Goal: Task Accomplishment & Management: Complete application form

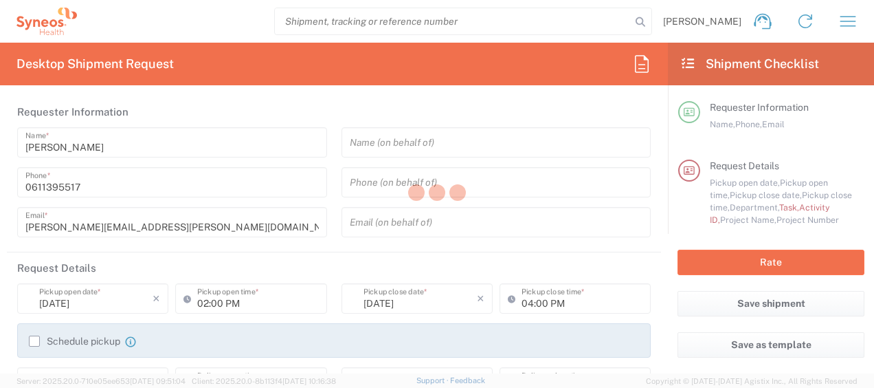
type input "4510"
type input "Syneos Health France SARL"
type input "[GEOGRAPHIC_DATA]"
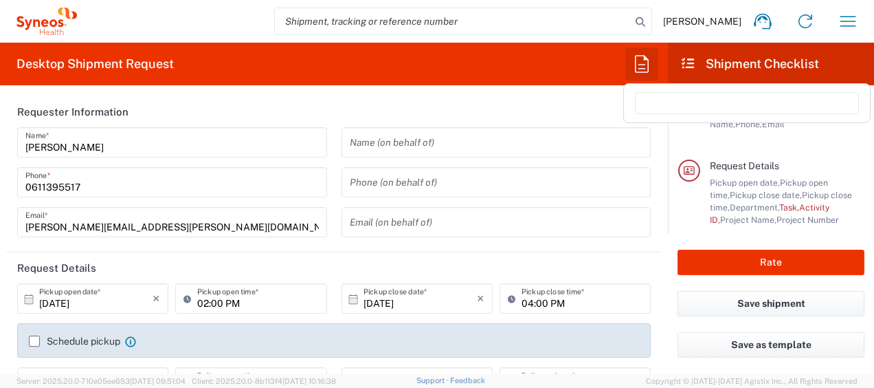
click at [635, 65] on icon "button" at bounding box center [642, 63] width 14 height 17
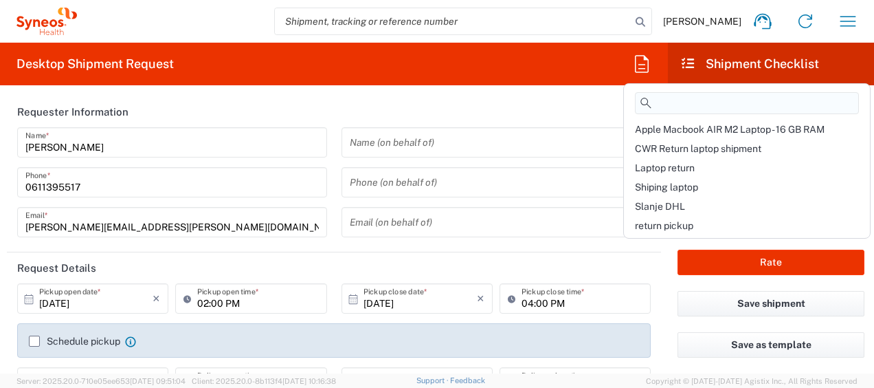
click at [658, 104] on input at bounding box center [747, 103] width 224 height 22
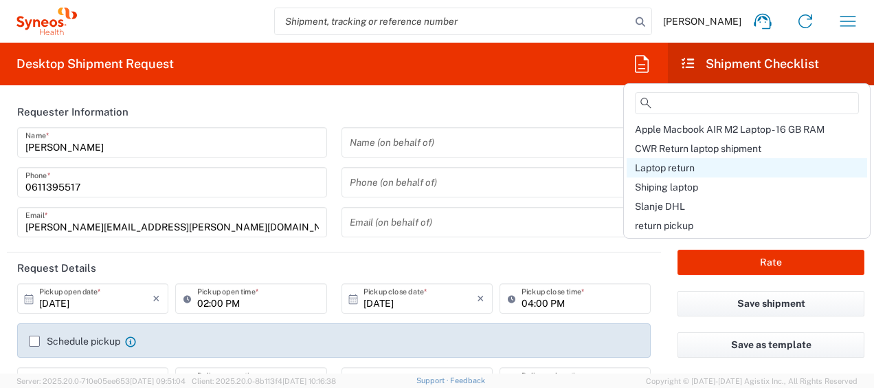
click at [668, 168] on span "Laptop return" at bounding box center [665, 167] width 60 height 11
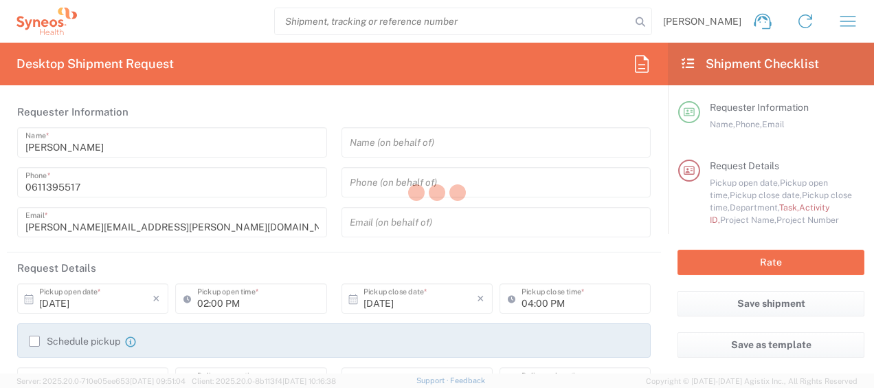
type input "Break/Fix"
type input "a220688"
type input "Syneos Health France SARL"
type input "[STREET_ADDRESS][PERSON_NAME]"
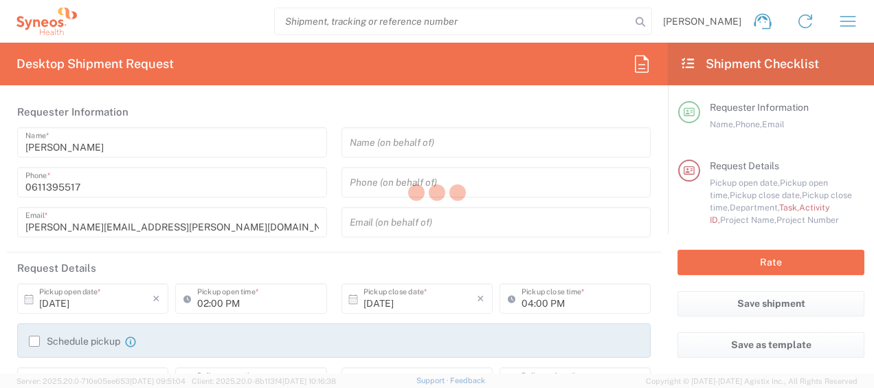
type input "5th Floor"
type input "[GEOGRAPHIC_DATA]"
type input "75014"
type input "[PERSON_NAME]"
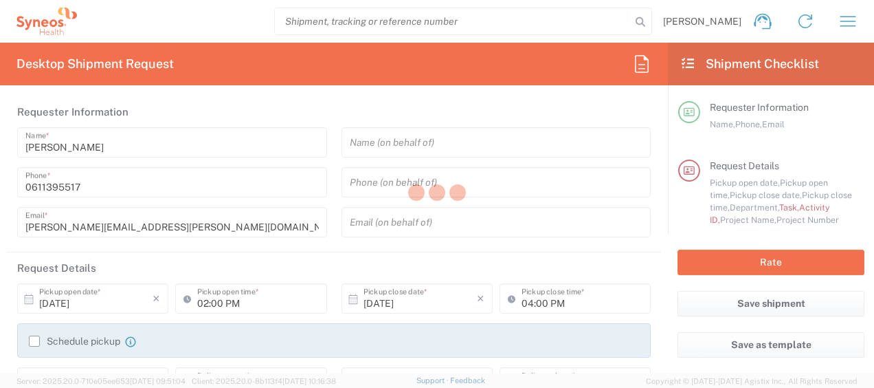
type input "0611395517"
type input "[PERSON_NAME][EMAIL_ADDRESS][PERSON_NAME][DOMAIN_NAME]"
type textarea "[PERSON_NAME][EMAIL_ADDRESS][PERSON_NAME][DOMAIN_NAME]"
type input "01:00 PM"
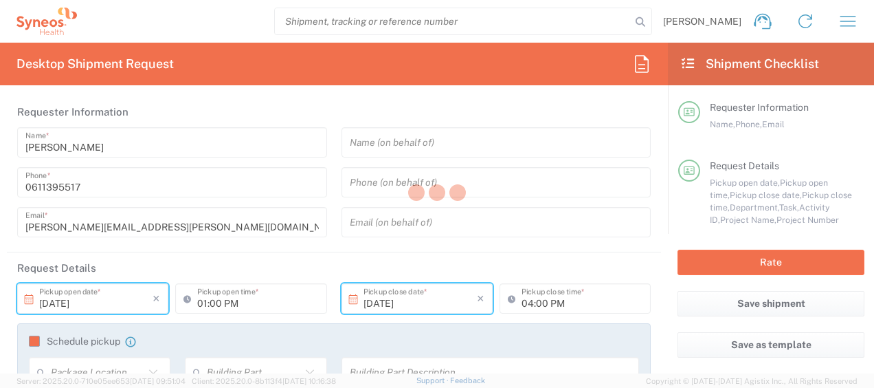
type input "4510 DEPARTMENTAL EXPENSE"
type input "Large Box"
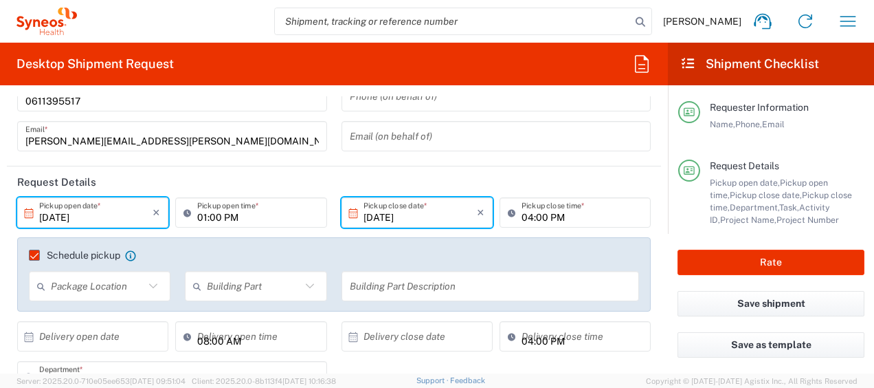
scroll to position [87, 0]
click at [63, 213] on input "[DATE]" at bounding box center [95, 212] width 113 height 24
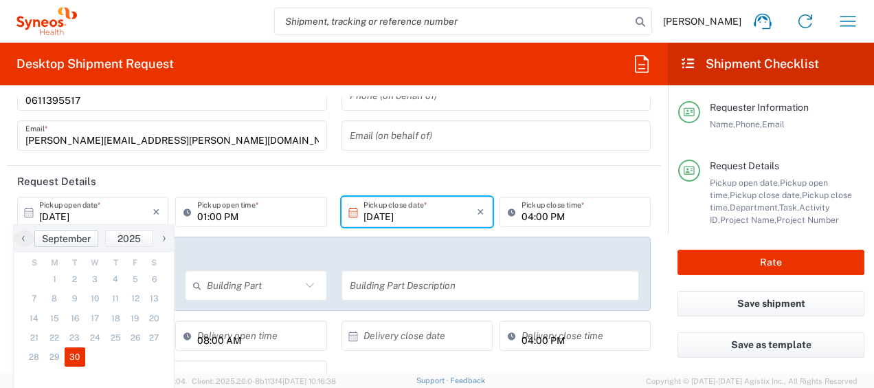
click at [87, 241] on span "September" at bounding box center [66, 238] width 49 height 11
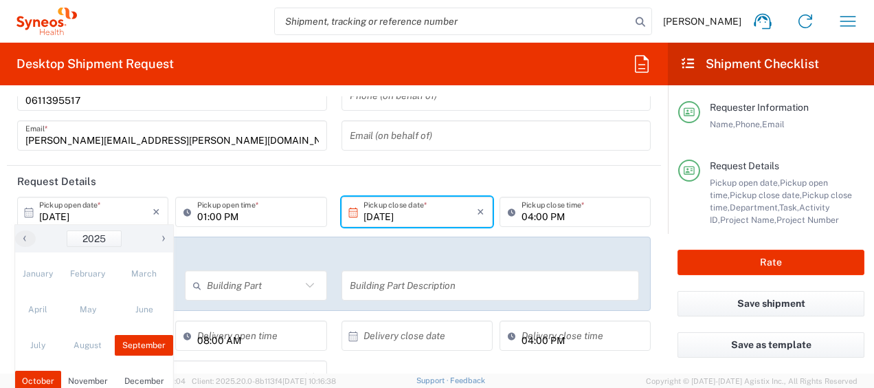
click at [31, 377] on span "October" at bounding box center [38, 381] width 46 height 21
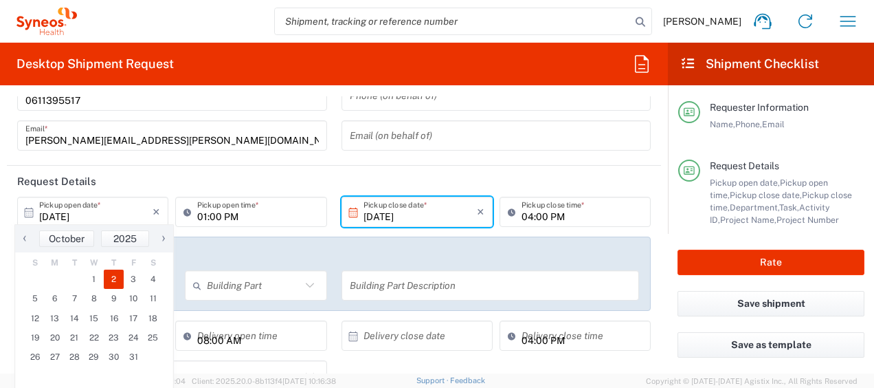
click at [110, 277] on span "2" at bounding box center [114, 278] width 20 height 19
type input "[DATE]"
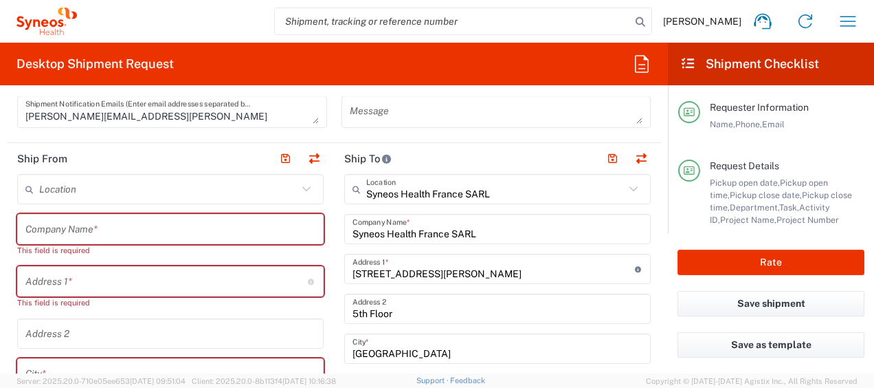
scroll to position [579, 0]
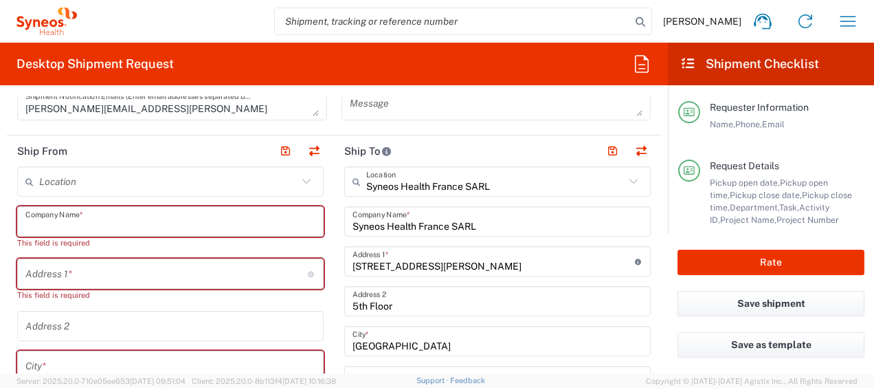
click at [49, 223] on input "text" at bounding box center [170, 222] width 290 height 24
paste input "[PERSON_NAME]"
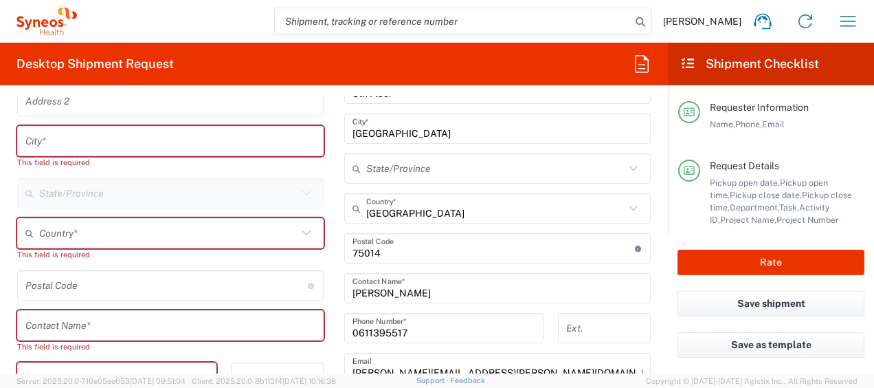
scroll to position [792, 0]
type input "[PERSON_NAME]"
click at [49, 318] on input "text" at bounding box center [170, 325] width 290 height 24
paste input "[PERSON_NAME]"
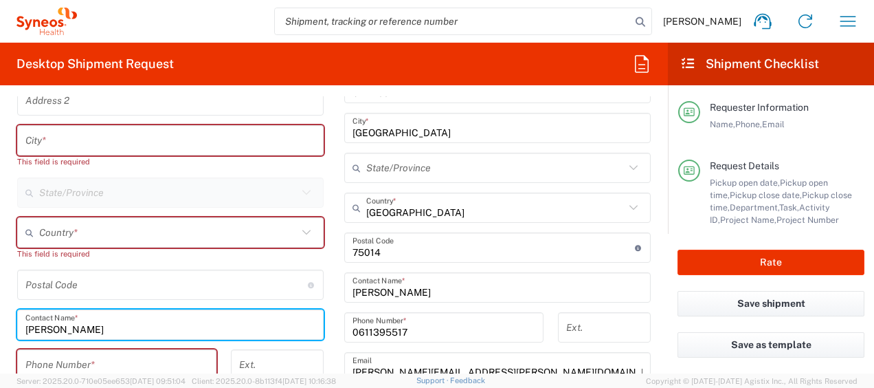
click at [49, 318] on input "[PERSON_NAME]" at bounding box center [170, 325] width 290 height 24
type input "[PERSON_NAME]"
click at [189, 243] on input "text" at bounding box center [168, 233] width 258 height 24
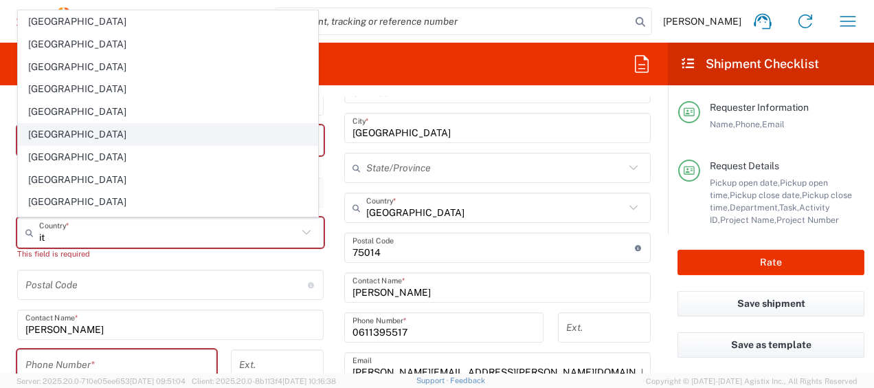
click at [120, 140] on span "[GEOGRAPHIC_DATA]" at bounding box center [168, 134] width 299 height 21
type input "[GEOGRAPHIC_DATA]"
type input "Sender/Shipper"
type input "Delivery Duty Paid"
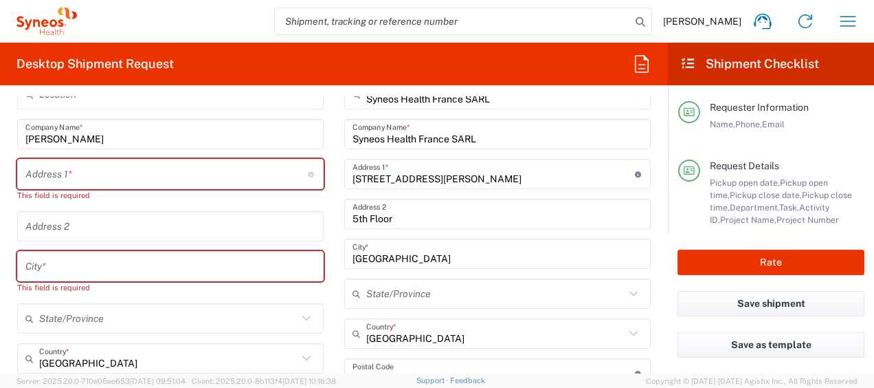
scroll to position [663, 0]
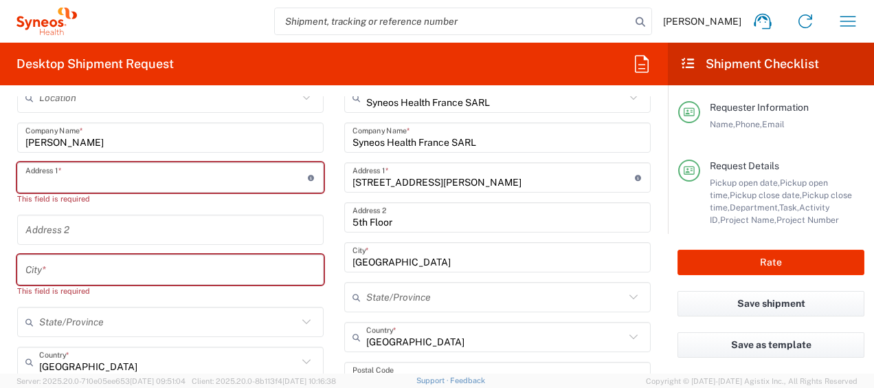
click at [80, 167] on input "text" at bounding box center [166, 178] width 283 height 24
paste input "[STREET_ADDRESS][PERSON_NAME]"
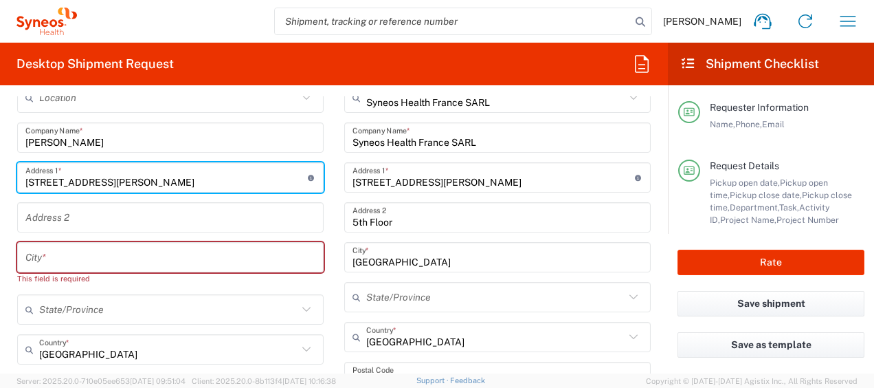
type input "[STREET_ADDRESS][PERSON_NAME]"
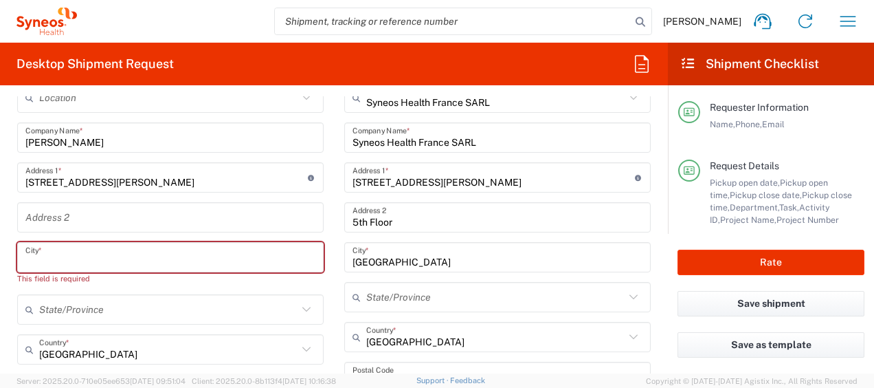
click at [80, 256] on input "text" at bounding box center [170, 257] width 290 height 24
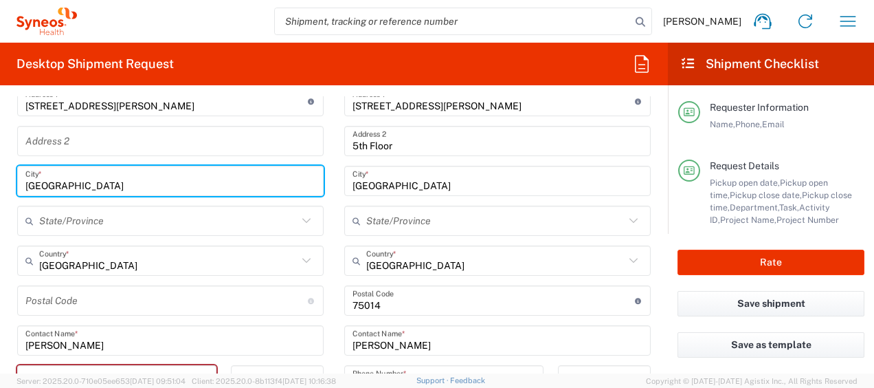
scroll to position [745, 0]
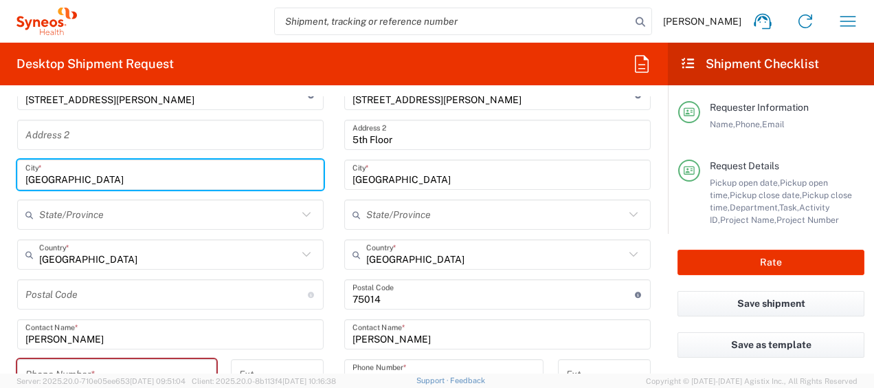
type input "[GEOGRAPHIC_DATA]"
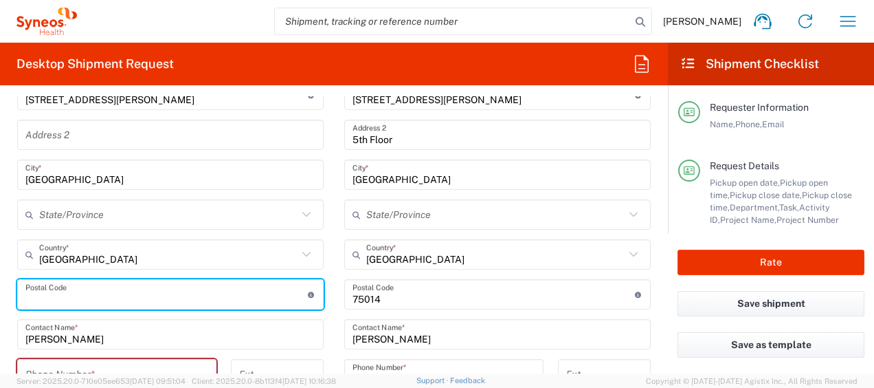
click at [67, 297] on input "undefined" at bounding box center [166, 295] width 283 height 24
paste input "20146"
type input "20146"
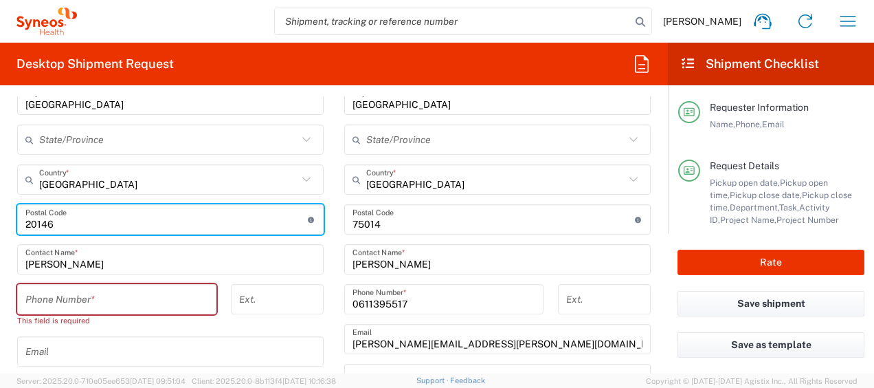
scroll to position [821, 0]
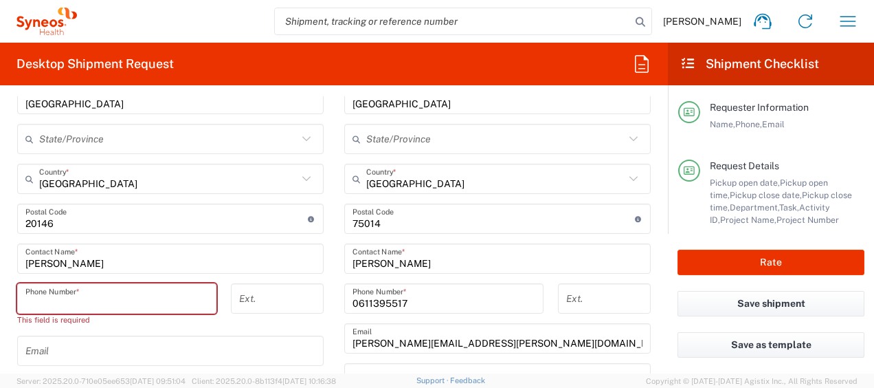
click at [101, 305] on input "tel" at bounding box center [116, 299] width 183 height 24
paste input "[PHONE_NUMBER]"
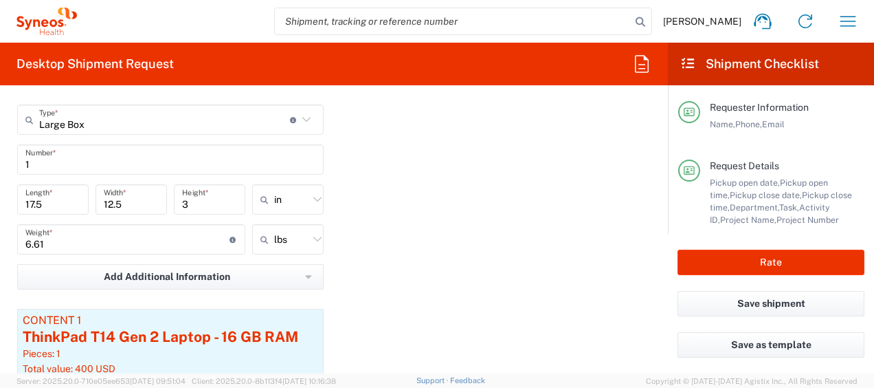
scroll to position [1411, 0]
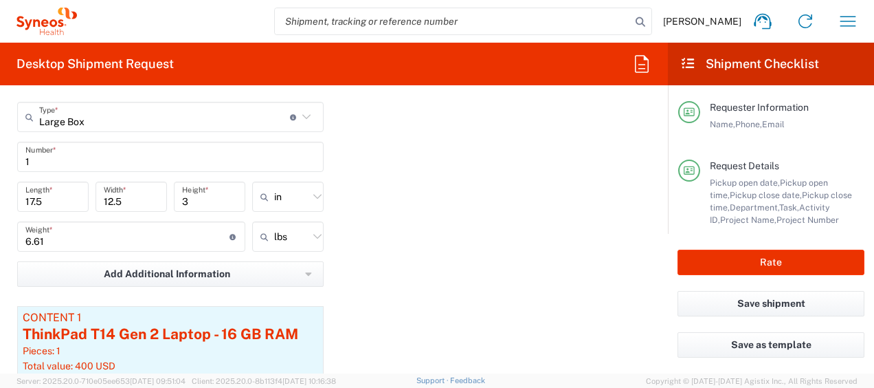
type input "[PHONE_NUMBER]"
click at [295, 199] on input "text" at bounding box center [291, 197] width 34 height 22
click at [296, 247] on span "cm" at bounding box center [283, 249] width 67 height 21
type input "44.45"
type input "31.75"
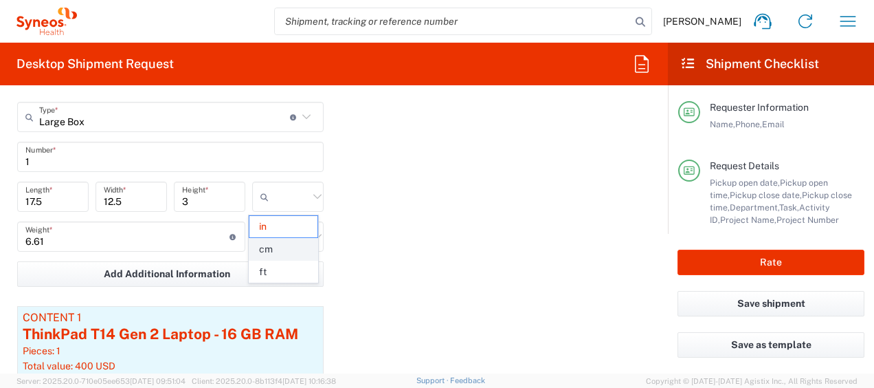
type input "7.62"
type input "cm"
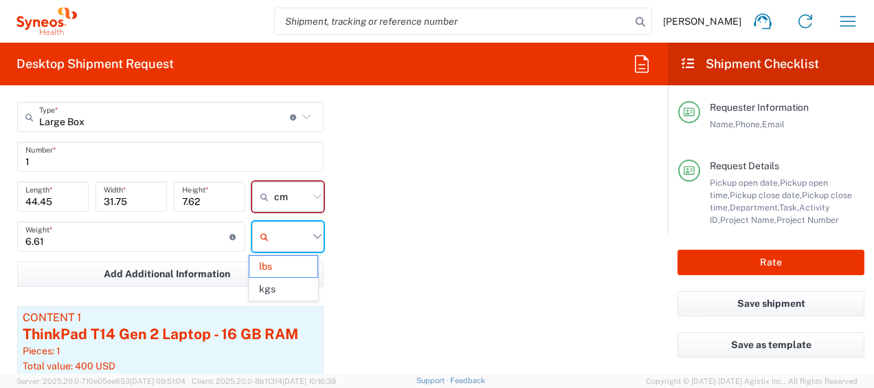
click at [296, 241] on input "text" at bounding box center [291, 236] width 34 height 22
click at [301, 285] on span "kgs" at bounding box center [283, 288] width 67 height 21
type input "3"
type input "kgs"
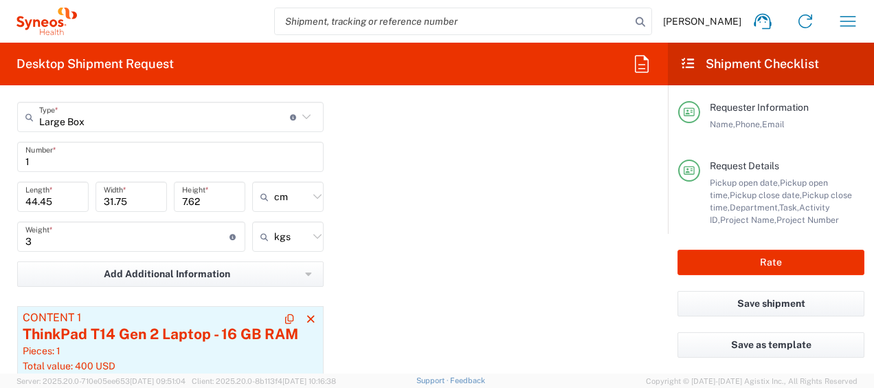
scroll to position [1508, 0]
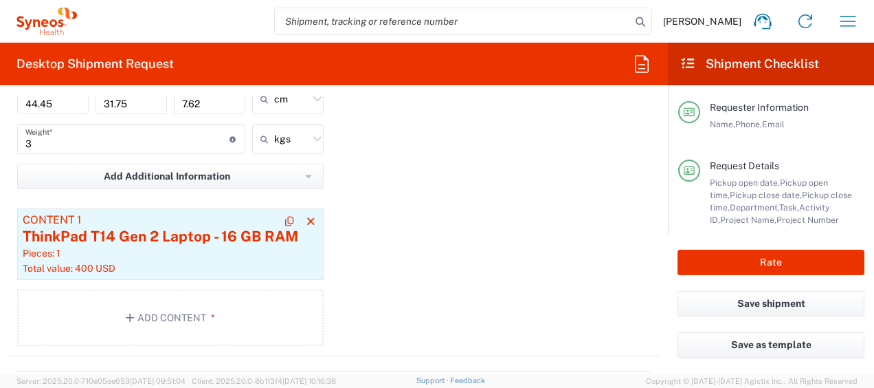
click at [191, 311] on button "Add Content *" at bounding box center [170, 317] width 307 height 56
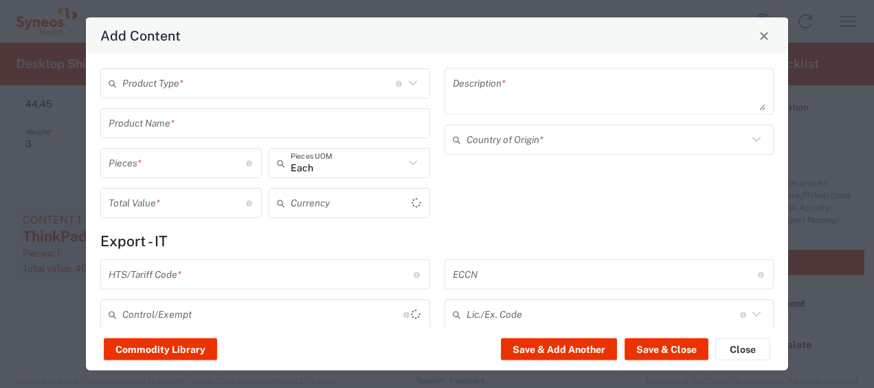
type input "US Dollar"
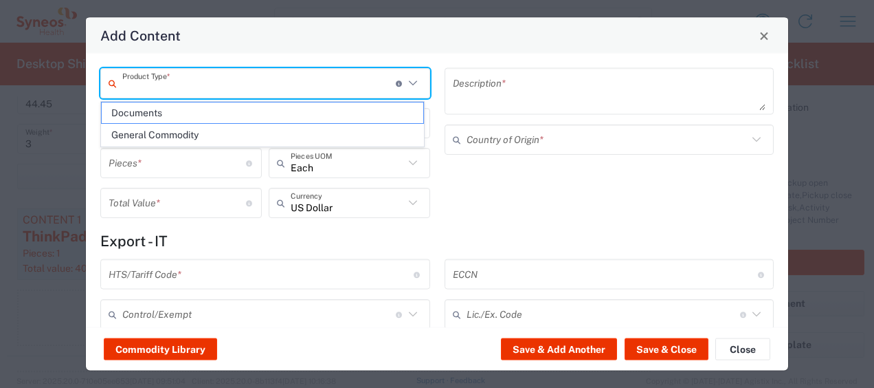
click at [201, 93] on input "text" at bounding box center [259, 83] width 274 height 24
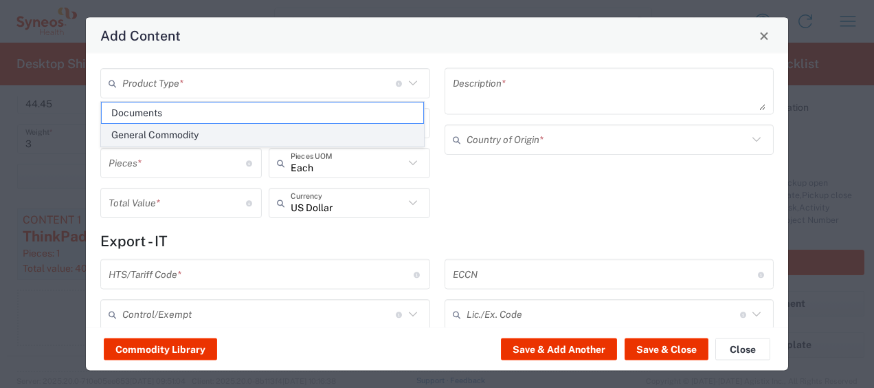
click at [201, 137] on span "General Commodity" at bounding box center [263, 134] width 322 height 21
type input "General Commodity"
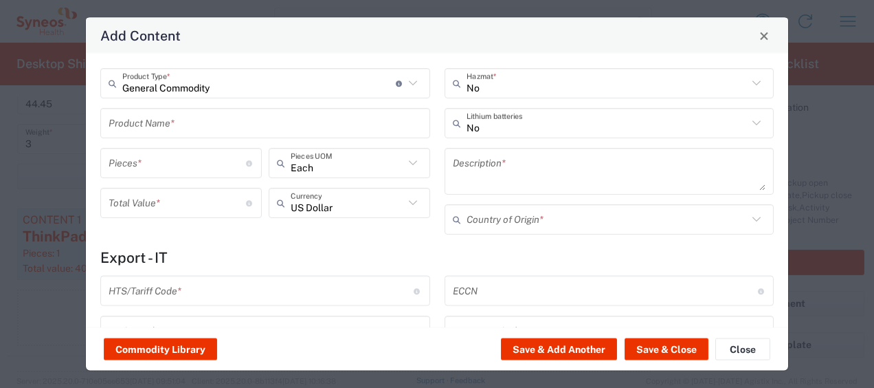
click at [175, 118] on input "text" at bounding box center [265, 123] width 313 height 24
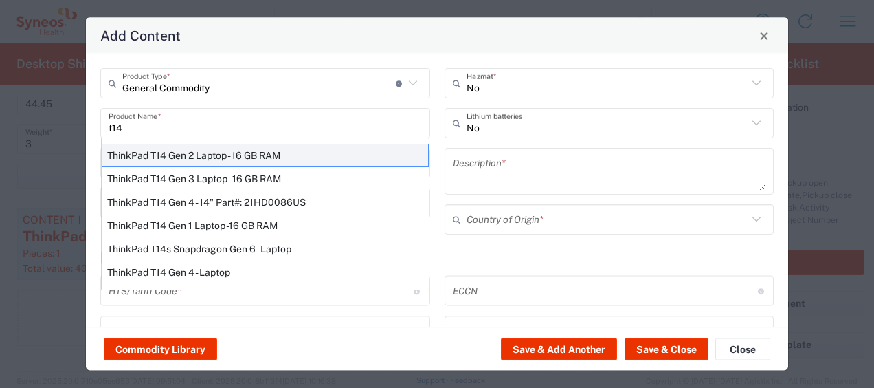
click at [202, 150] on div "ThinkPad T14 Gen 2 Laptop - 16 GB RAM" at bounding box center [265, 155] width 327 height 23
type input "ThinkPad T14 Gen 2 Laptop - 16 GB RAM"
type input "1"
type textarea "Intel Core i7-1156G7 vProÂ® Processor - 14"- 16 GB RAM - 512 GB SSD"
type input "[GEOGRAPHIC_DATA]"
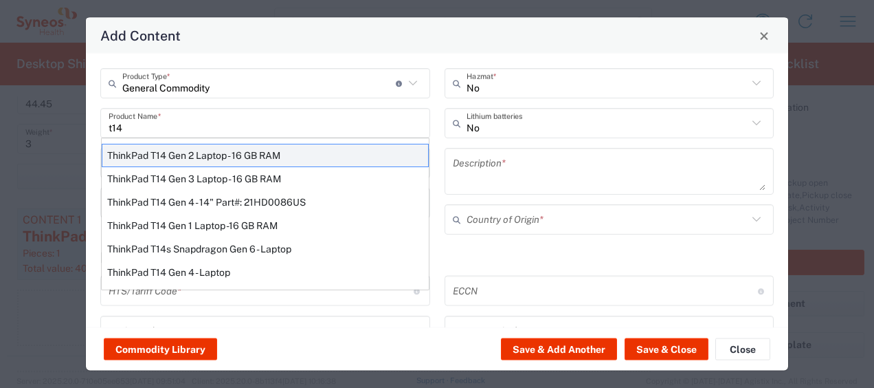
type input "8471300100"
type input "BIS"
type input "5A992.c"
type input "Yes"
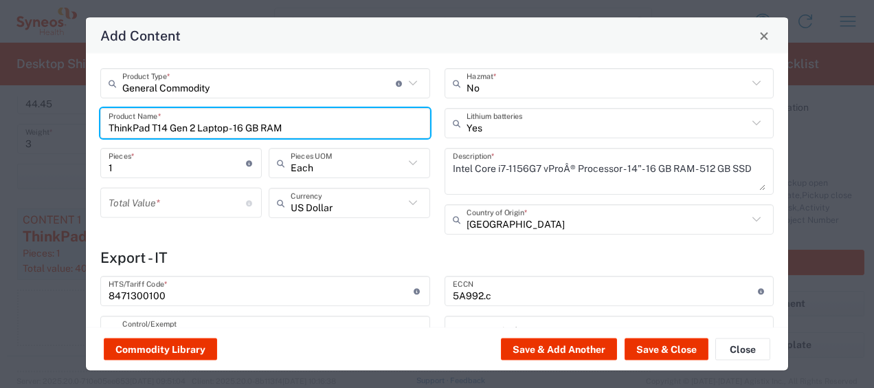
type input "NLR - No License Required"
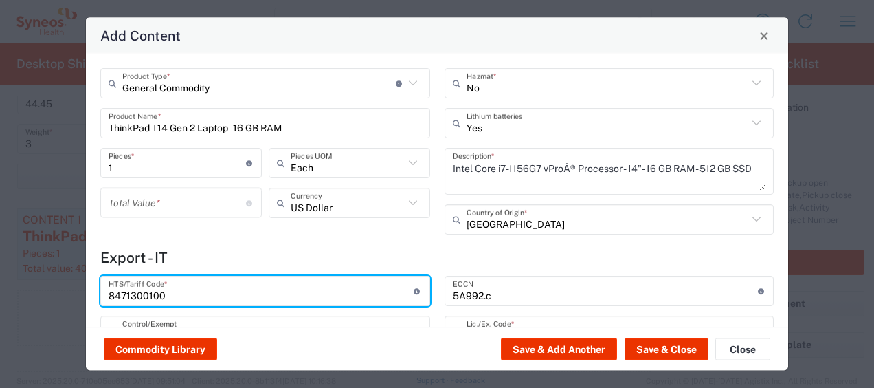
drag, startPoint x: 206, startPoint y: 291, endPoint x: 89, endPoint y: 291, distance: 116.9
click at [89, 291] on div "General Commodity Product Type * Document: Paper document generated internally …" at bounding box center [437, 191] width 703 height 274
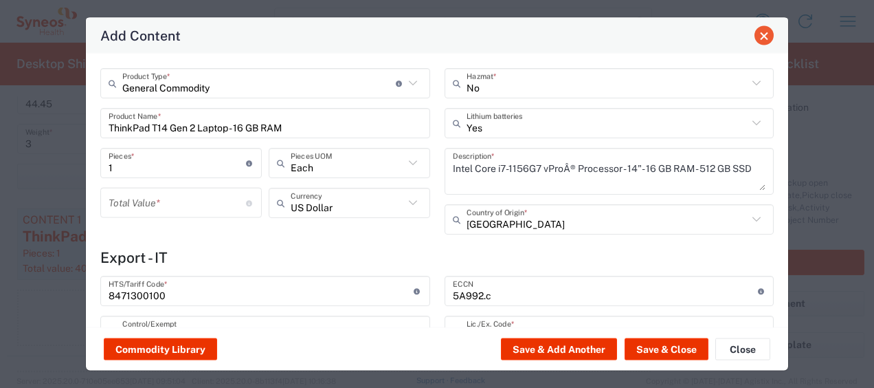
click at [765, 33] on span "Close" at bounding box center [765, 36] width 10 height 10
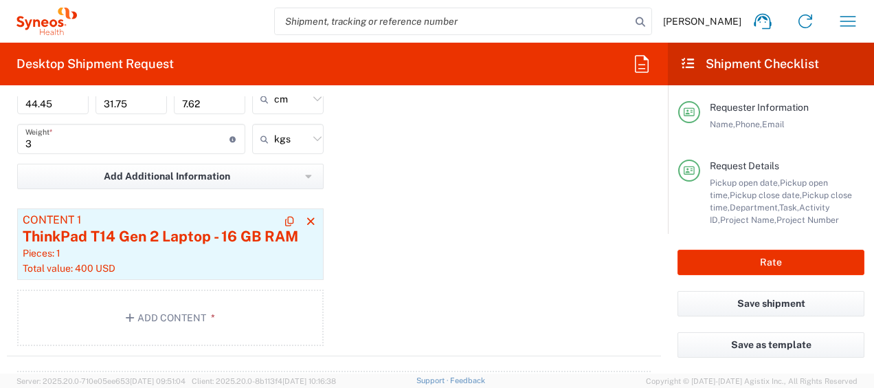
click at [220, 231] on div "ThinkPad T14 Gen 2 Laptop - 16 GB RAM" at bounding box center [171, 236] width 296 height 21
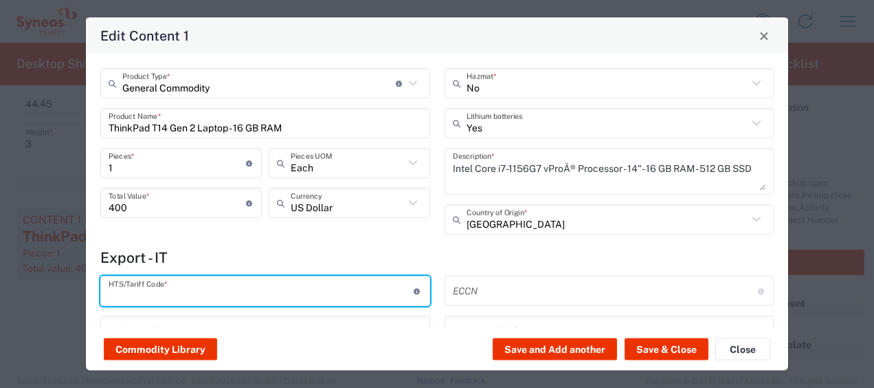
click at [190, 290] on input "text" at bounding box center [261, 290] width 305 height 24
paste input "8471300100"
type input "8471300100"
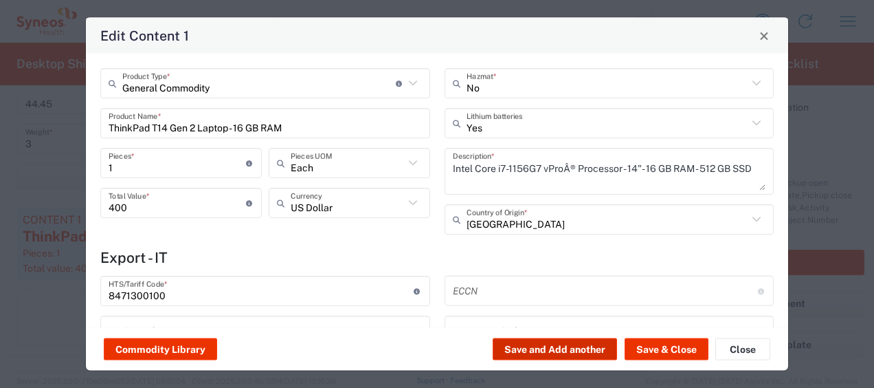
click at [522, 355] on button "Save and Add another" at bounding box center [555, 349] width 124 height 22
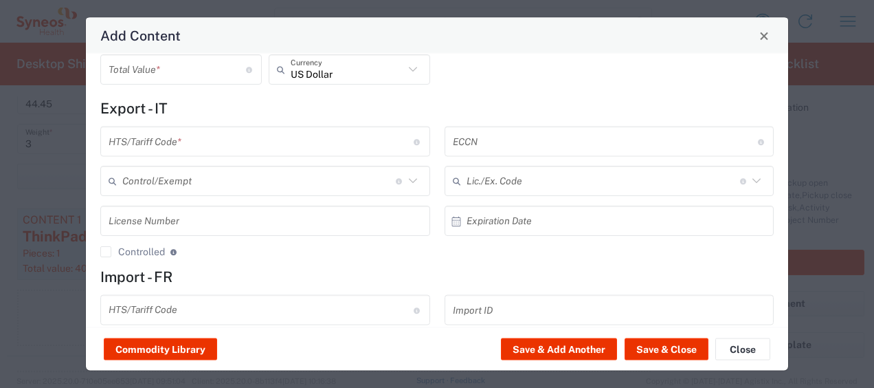
scroll to position [0, 0]
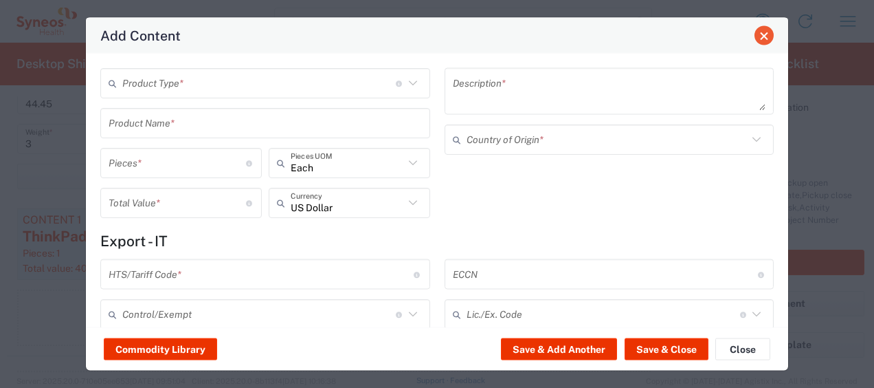
click at [765, 40] on span "Close" at bounding box center [765, 36] width 10 height 10
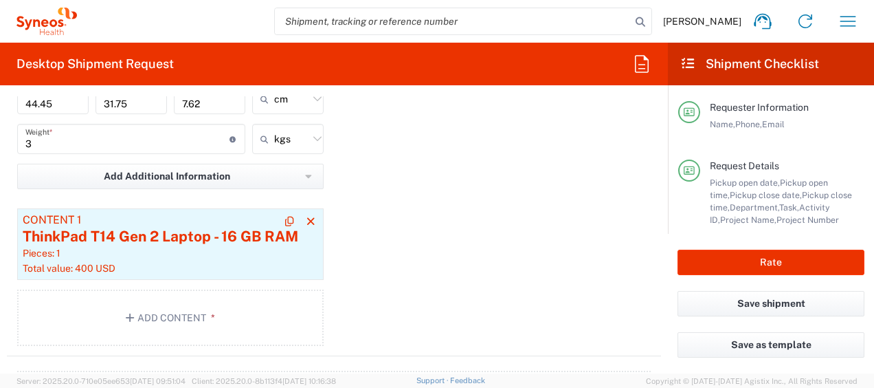
click at [138, 253] on div "Pieces: 1" at bounding box center [171, 253] width 296 height 12
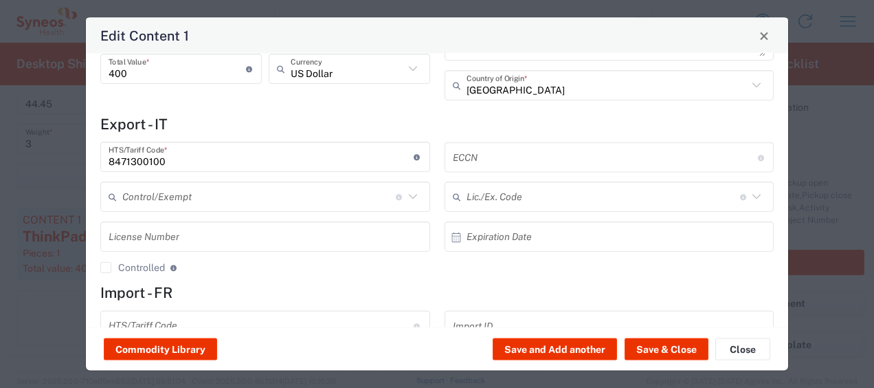
scroll to position [134, 0]
click at [519, 344] on button "Save and Add another" at bounding box center [555, 349] width 124 height 22
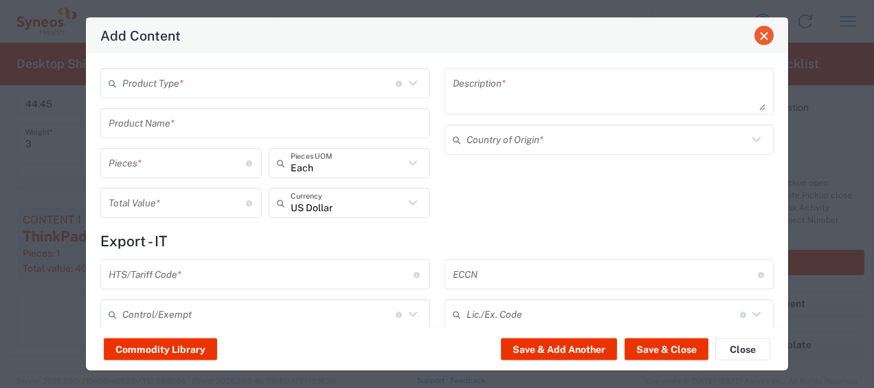
click at [764, 41] on button "Close" at bounding box center [764, 35] width 19 height 19
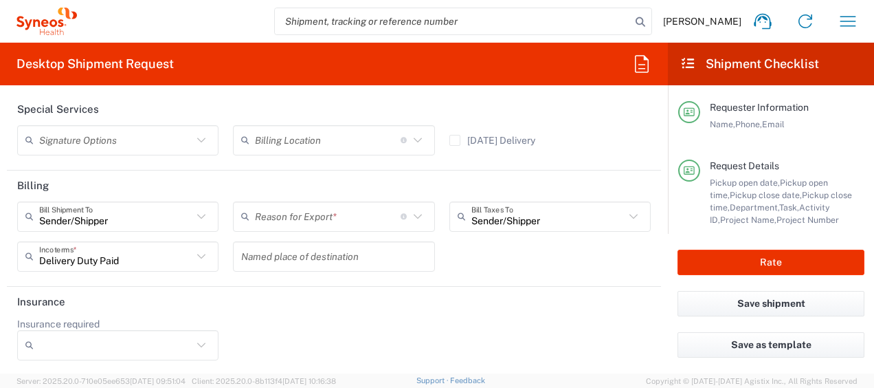
scroll to position [2137, 0]
click at [333, 200] on div "Reason for Export *" at bounding box center [333, 214] width 201 height 30
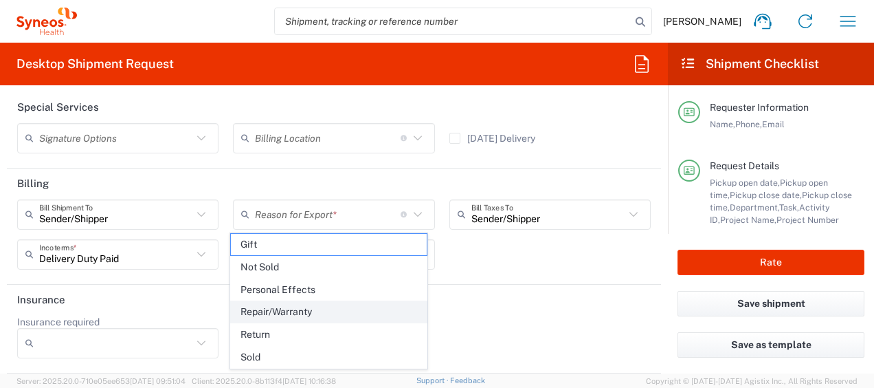
click at [304, 311] on span "Repair/Warranty" at bounding box center [328, 311] width 195 height 21
type input "Repair/Warranty"
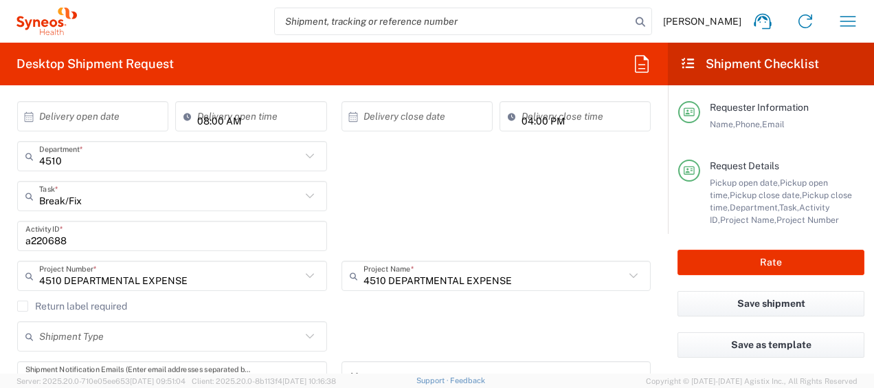
scroll to position [310, 0]
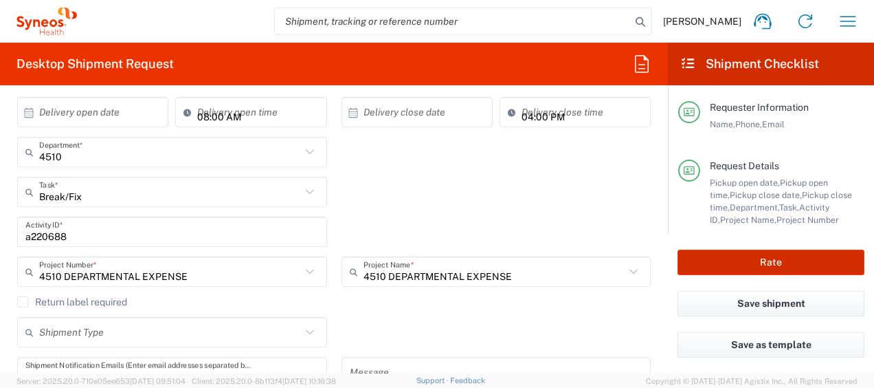
click at [819, 252] on button "Rate" at bounding box center [771, 262] width 187 height 25
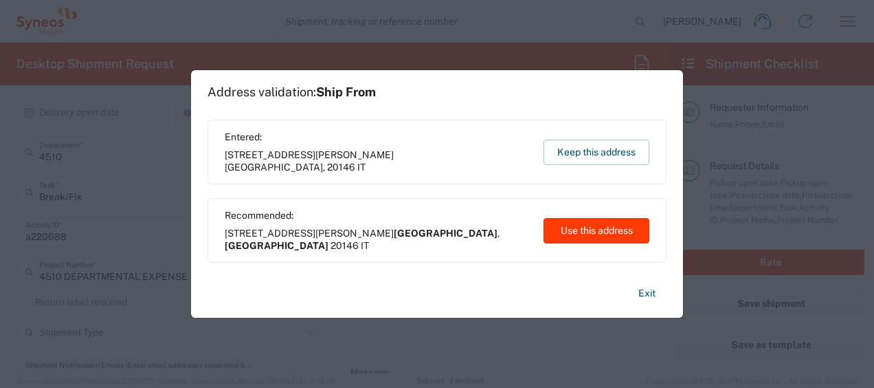
click at [584, 230] on button "Use this address" at bounding box center [597, 230] width 106 height 25
type input "[GEOGRAPHIC_DATA]"
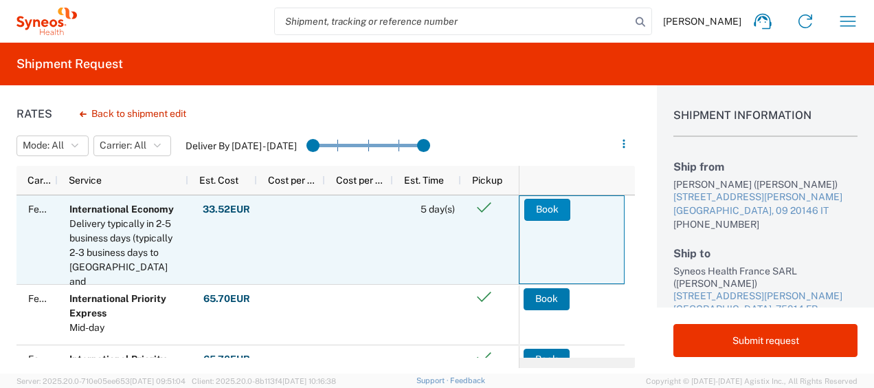
click at [533, 203] on button "Book" at bounding box center [547, 210] width 46 height 22
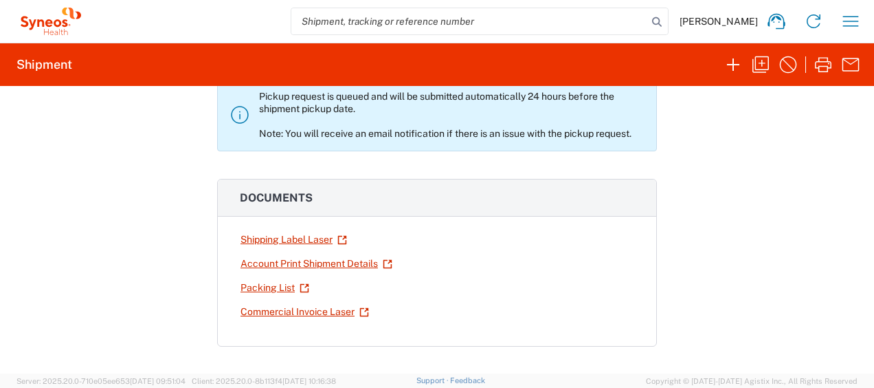
scroll to position [101, 0]
click at [298, 241] on link "Shipping Label Laser" at bounding box center [294, 239] width 108 height 24
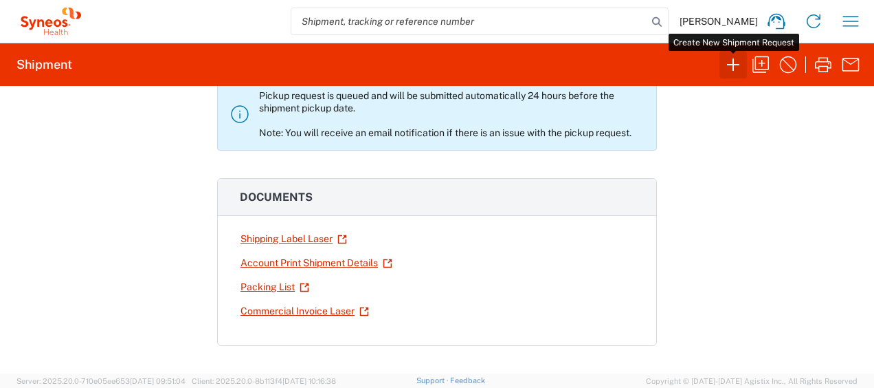
click at [743, 65] on icon "button" at bounding box center [733, 65] width 22 height 22
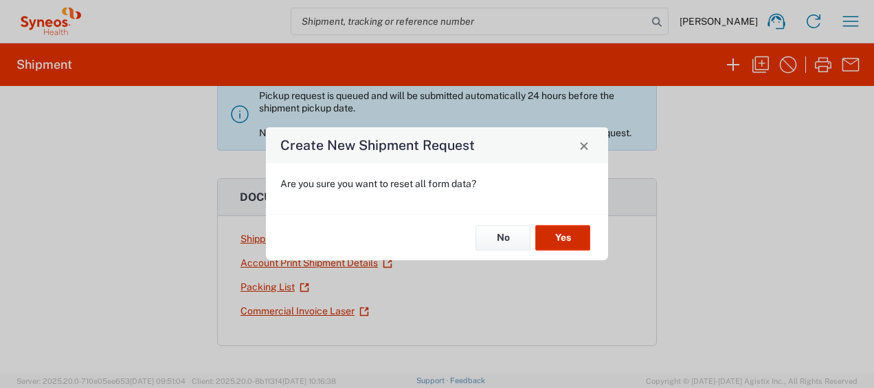
click at [566, 228] on button "Yes" at bounding box center [562, 237] width 55 height 25
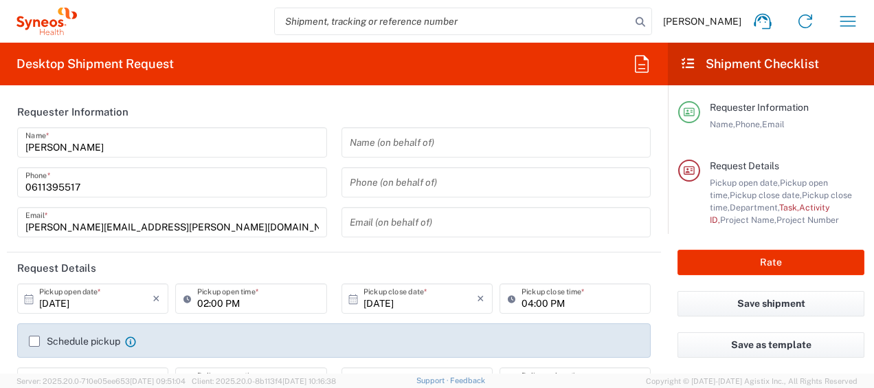
type input "4510"
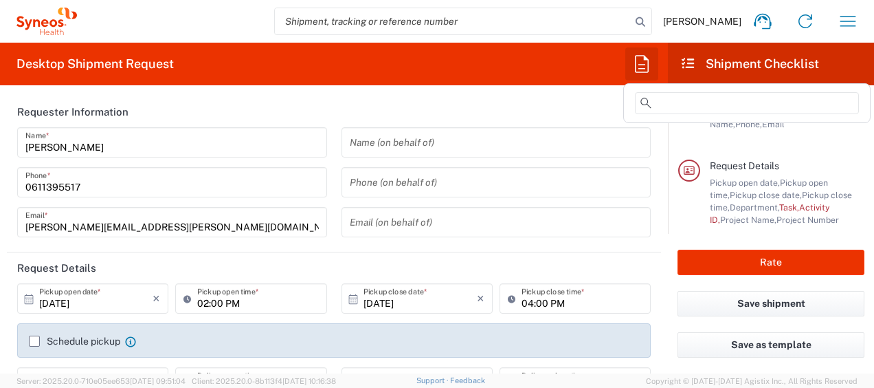
click at [644, 67] on icon "button" at bounding box center [642, 64] width 22 height 22
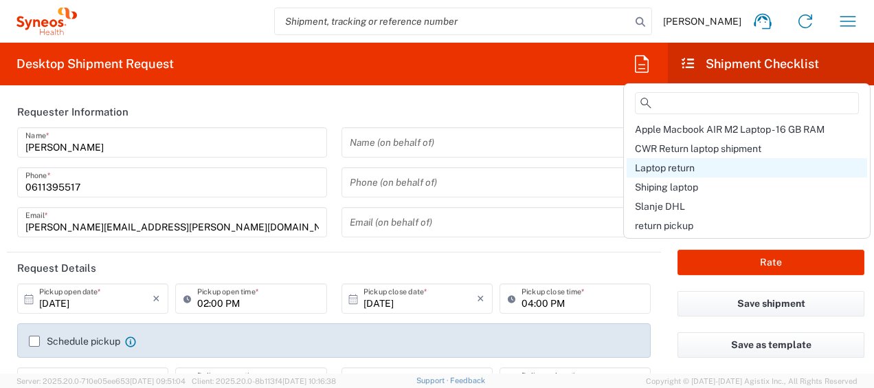
click at [680, 164] on span "Laptop return" at bounding box center [665, 167] width 60 height 11
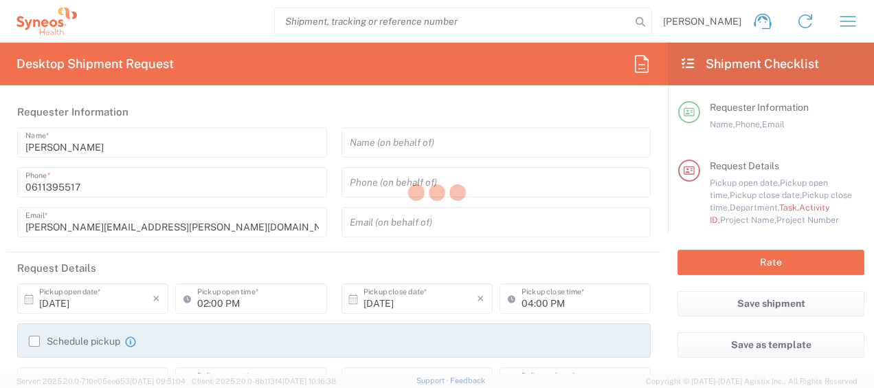
type input "01:00 PM"
type input "Break/Fix"
type input "a220688"
type textarea "[PERSON_NAME][EMAIL_ADDRESS][PERSON_NAME][DOMAIN_NAME]"
type input "Syneos Health France SARL"
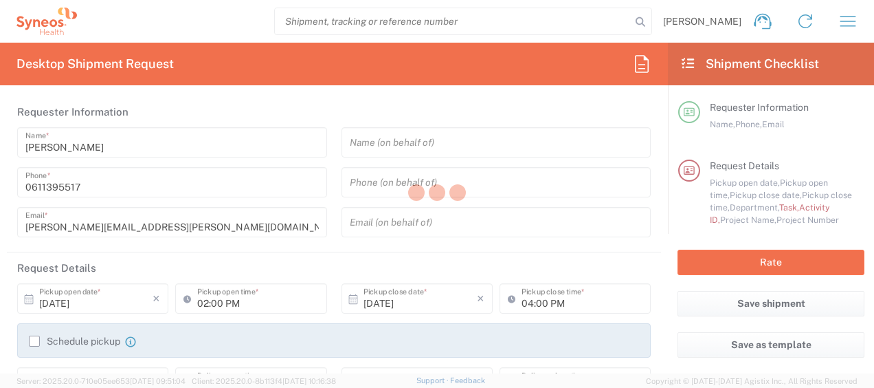
type input "Syneos Health France SARL"
type input "[STREET_ADDRESS][PERSON_NAME]"
type input "5th Floor"
type input "[GEOGRAPHIC_DATA]"
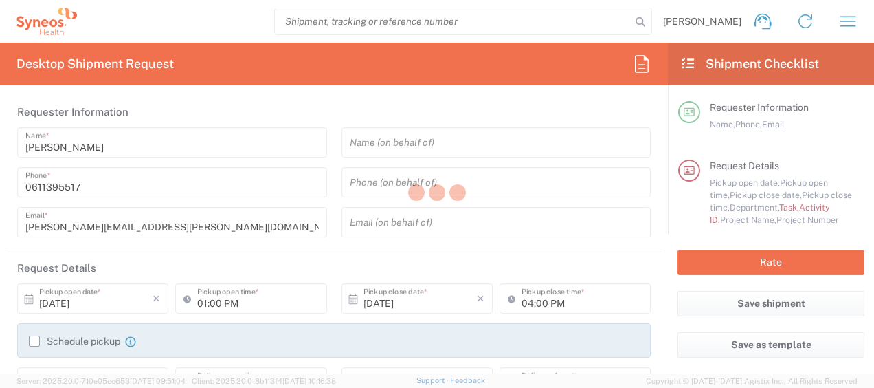
type input "75014"
type input "[PERSON_NAME]"
type input "0611395517"
type input "[PERSON_NAME][EMAIL_ADDRESS][PERSON_NAME][DOMAIN_NAME]"
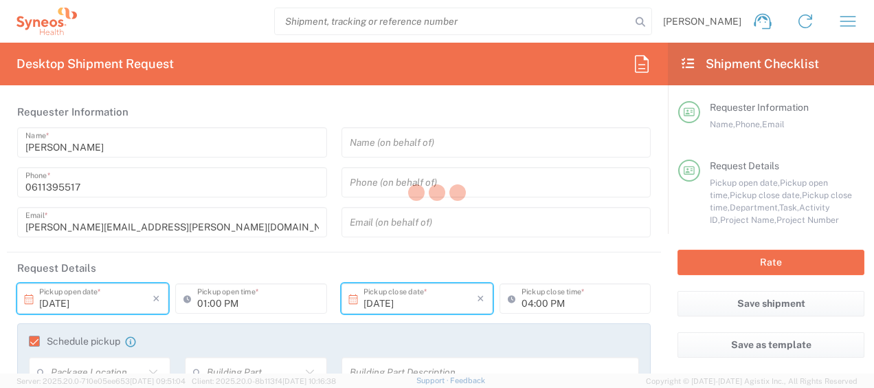
type input "4510 DEPARTMENTAL EXPENSE"
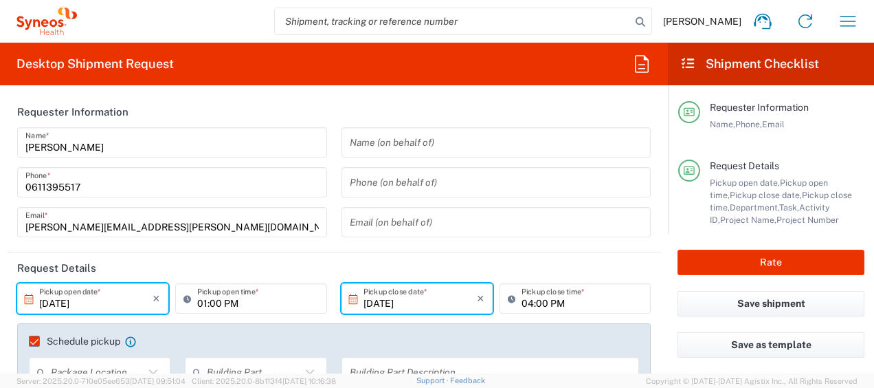
type input "4510 DEPARTMENTAL EXPENSE"
type input "Large Box"
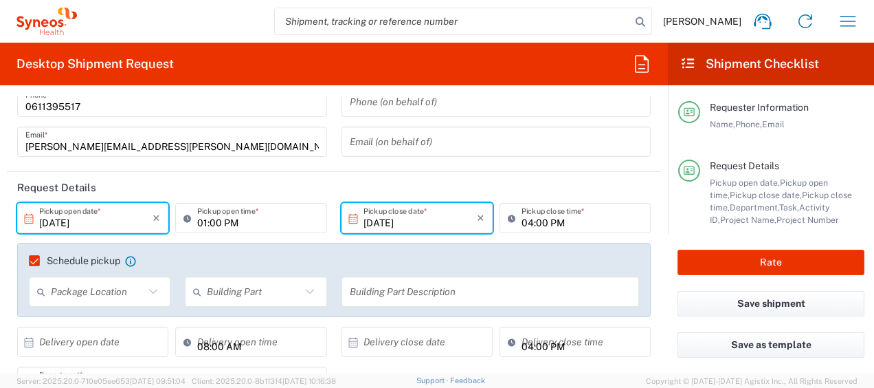
scroll to position [81, 0]
click at [64, 225] on input "[DATE]" at bounding box center [95, 218] width 113 height 24
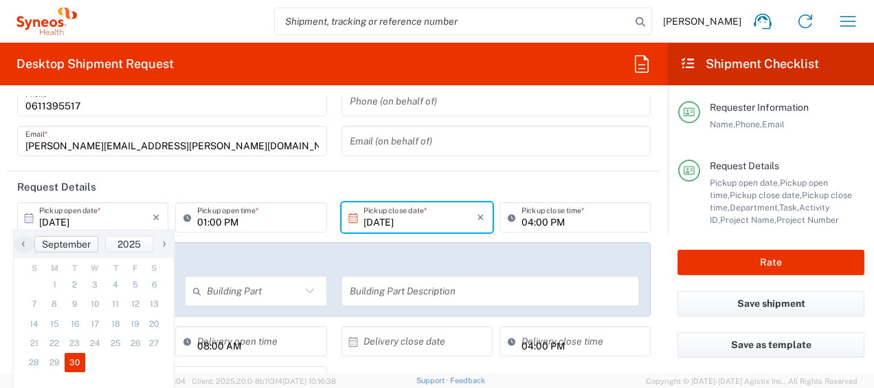
click at [80, 241] on span "September" at bounding box center [66, 244] width 49 height 11
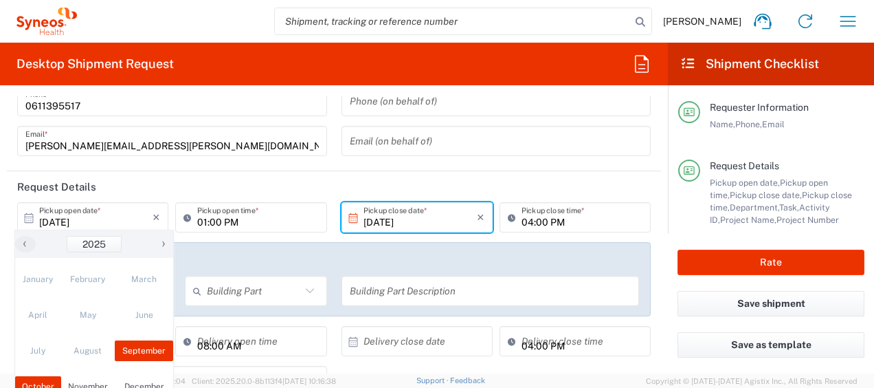
click at [52, 384] on span "October" at bounding box center [38, 386] width 46 height 21
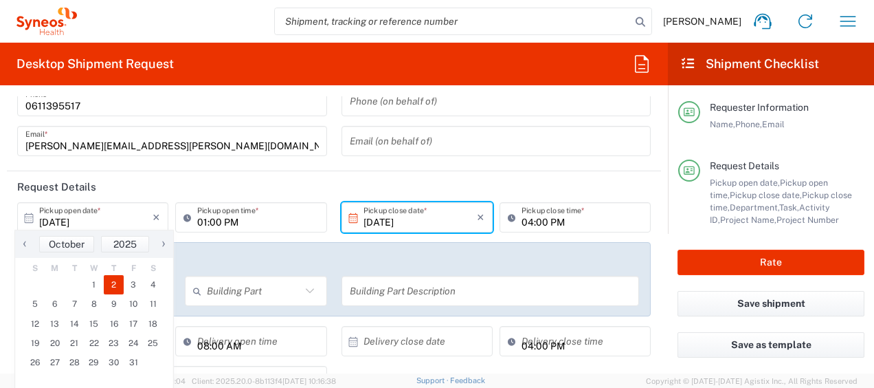
click at [111, 289] on span "2" at bounding box center [114, 284] width 20 height 19
type input "[DATE]"
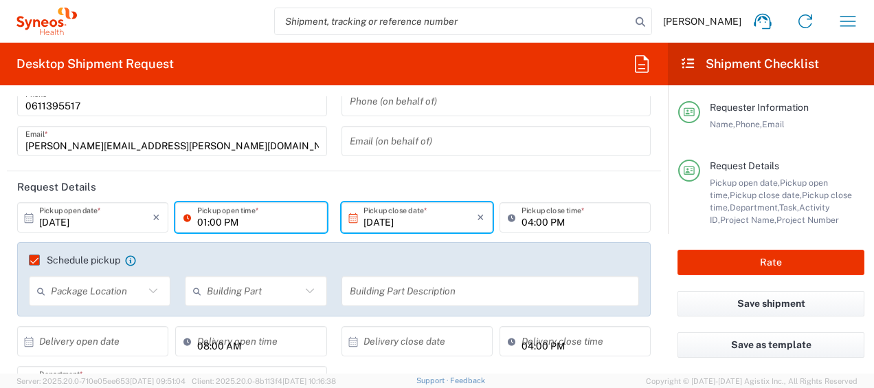
click at [202, 219] on input "01:00 PM" at bounding box center [257, 218] width 121 height 24
click at [226, 221] on input "01:00 PM" at bounding box center [257, 218] width 121 height 24
click at [216, 222] on input "01:00 PM" at bounding box center [257, 218] width 121 height 24
click at [201, 222] on input "01:00 PM" at bounding box center [257, 218] width 121 height 24
click at [244, 219] on input "09:00 PM" at bounding box center [257, 218] width 121 height 24
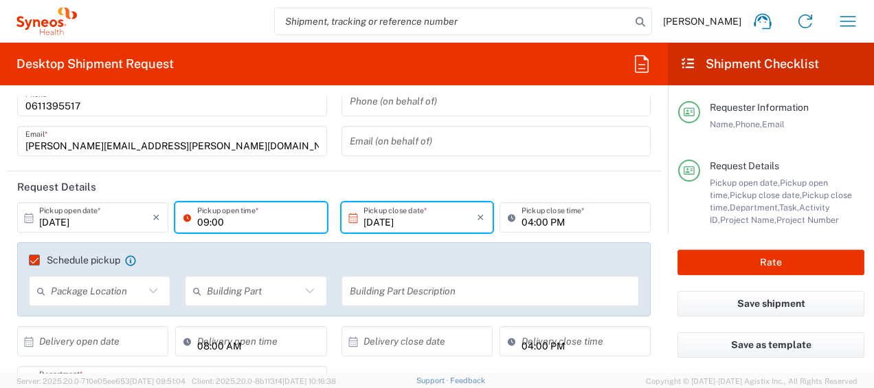
type input "09:00"
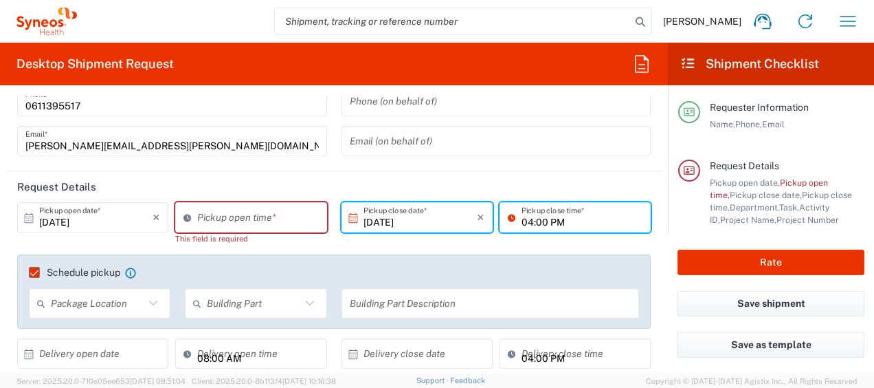
click at [561, 222] on input "04:00 PM" at bounding box center [582, 218] width 121 height 24
click at [561, 222] on input "09:00 PM" at bounding box center [582, 218] width 121 height 24
click at [527, 221] on input "09:00 AM" at bounding box center [582, 218] width 121 height 24
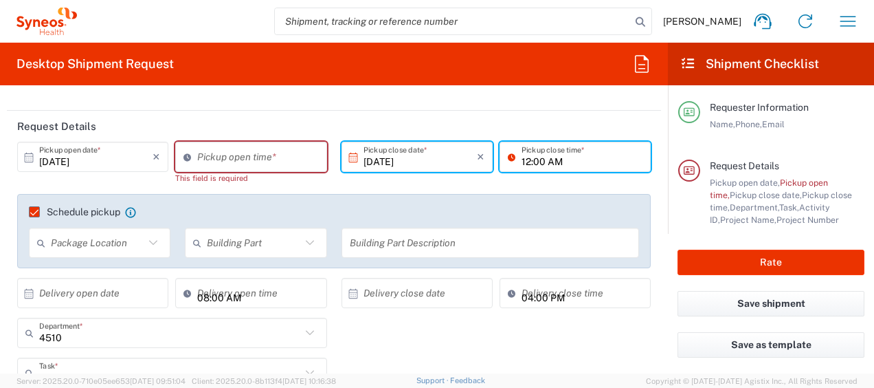
scroll to position [144, 0]
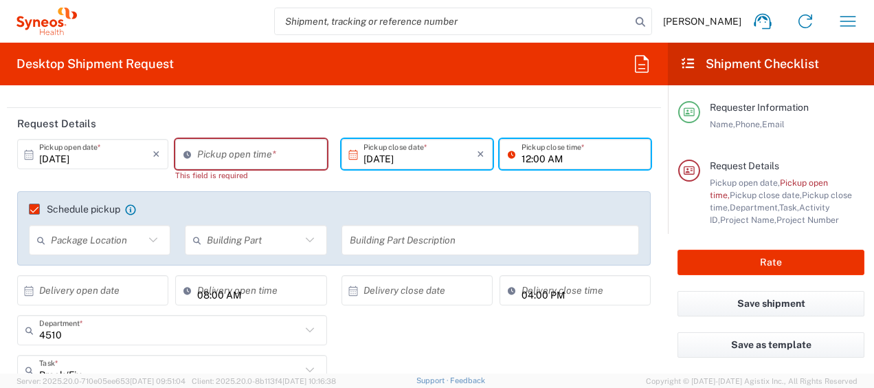
type input "12:00 AM"
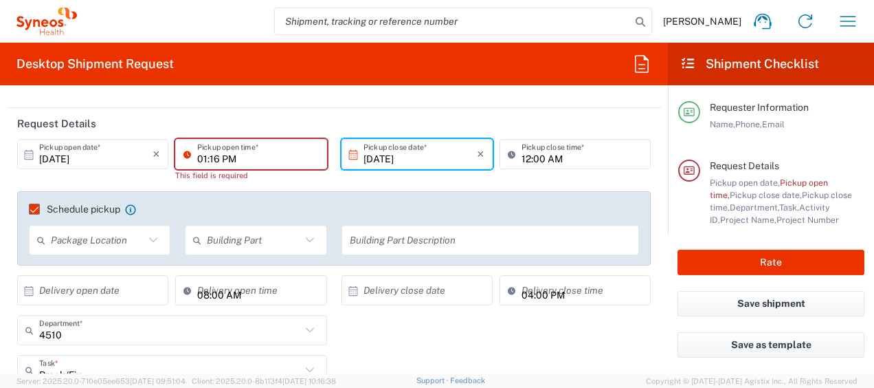
click at [251, 160] on input "01:16 PM" at bounding box center [257, 154] width 121 height 24
click at [217, 159] on input "09:16 PM" at bounding box center [257, 154] width 121 height 24
click at [240, 156] on input "09:00 PM" at bounding box center [257, 154] width 121 height 24
type input "09:00 AM"
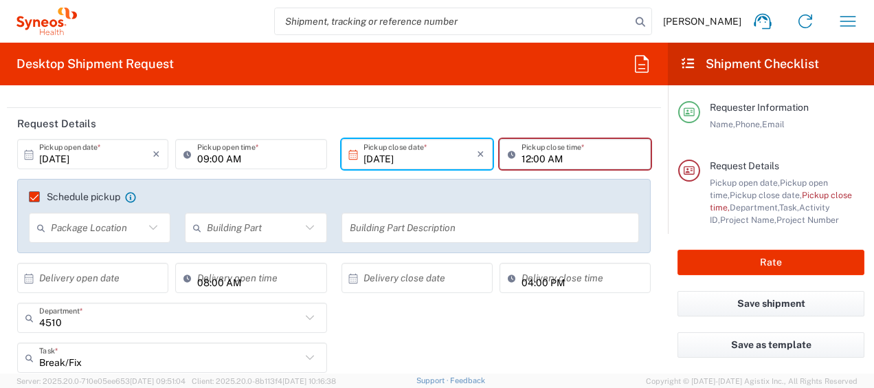
click at [342, 193] on div "Schedule pickup When scheduling a pickup please be sure to meet the following c…" at bounding box center [334, 216] width 634 height 74
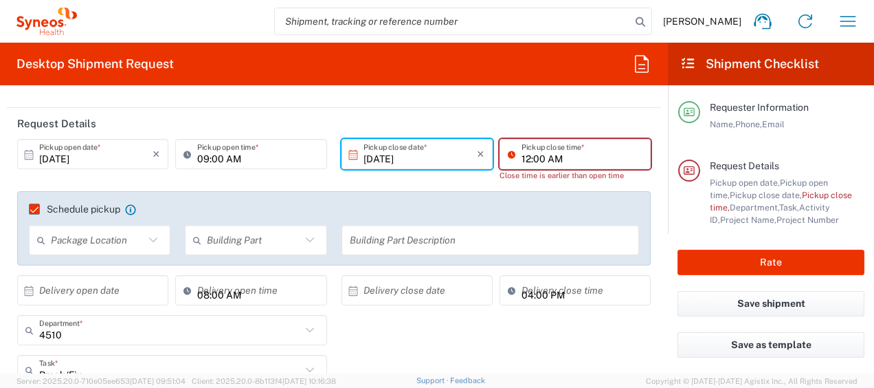
click at [555, 156] on input "12:00 AM" at bounding box center [582, 154] width 121 height 24
type input "12:00 PM"
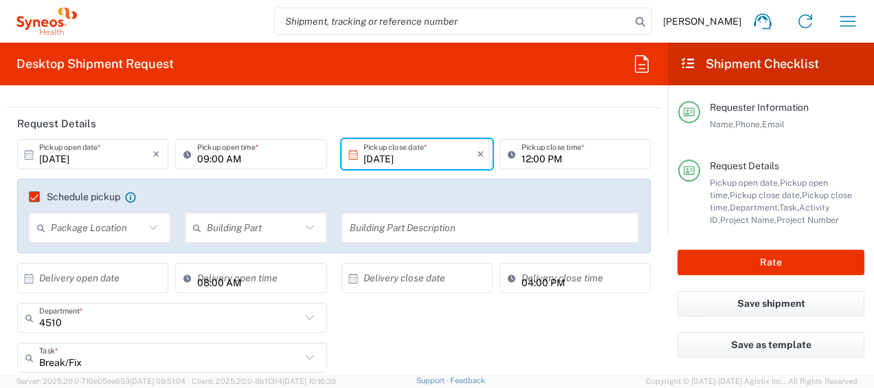
click at [419, 179] on div "[DATE] × Pickup open date * Cancel Apply 09:00 AM Pickup open time * [DATE] × P…" at bounding box center [334, 221] width 648 height 164
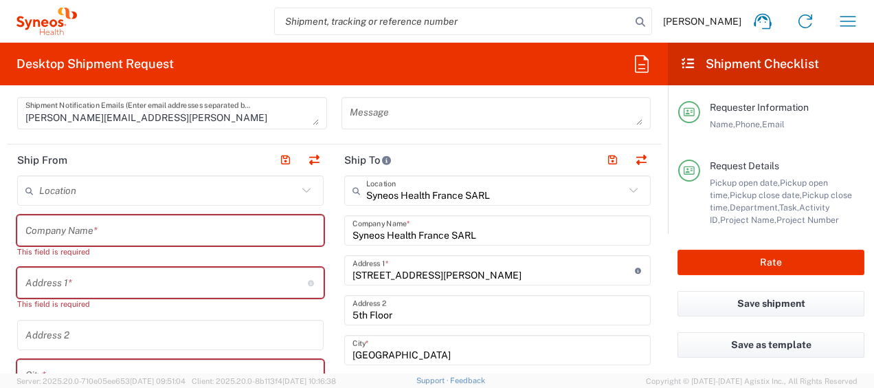
scroll to position [571, 0]
click at [103, 223] on input "text" at bounding box center [170, 230] width 290 height 24
paste input "[PERSON_NAME]"
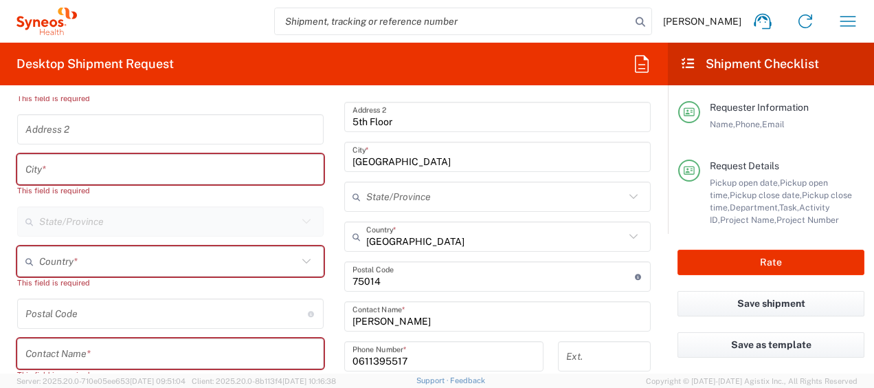
scroll to position [764, 0]
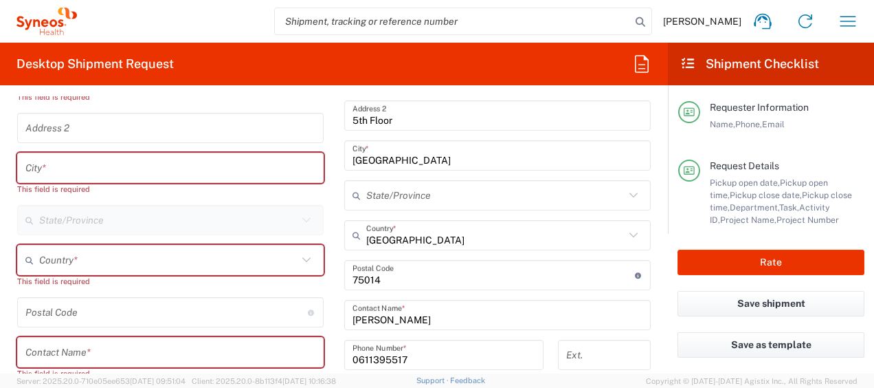
type input "[PERSON_NAME]"
click at [54, 346] on input "text" at bounding box center [170, 352] width 290 height 24
paste input "[PERSON_NAME]"
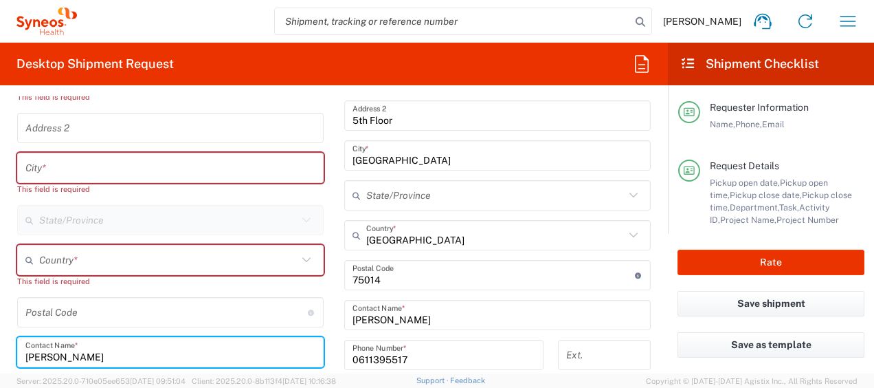
type input "[PERSON_NAME]"
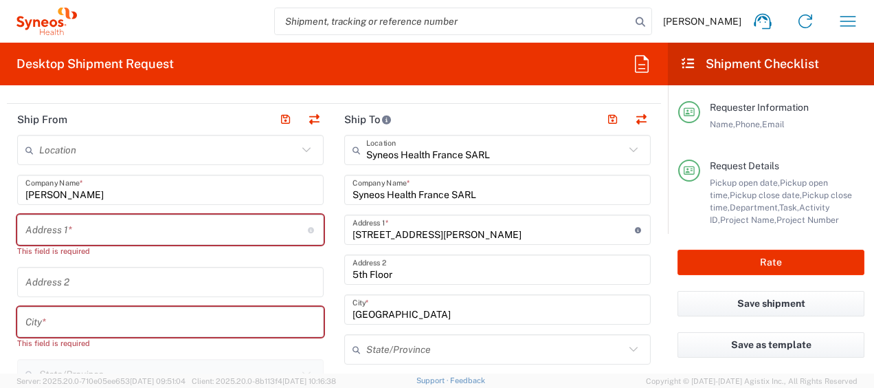
scroll to position [610, 0]
click at [52, 226] on input "text" at bounding box center [166, 231] width 283 height 24
paste input "[STREET_ADDRESS]"
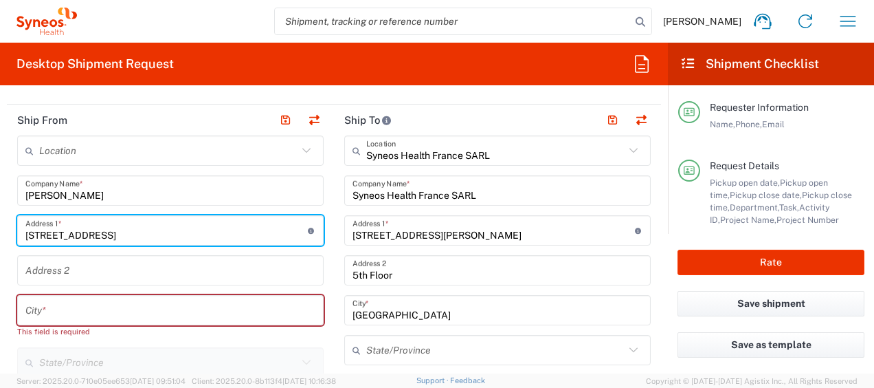
type input "[STREET_ADDRESS]"
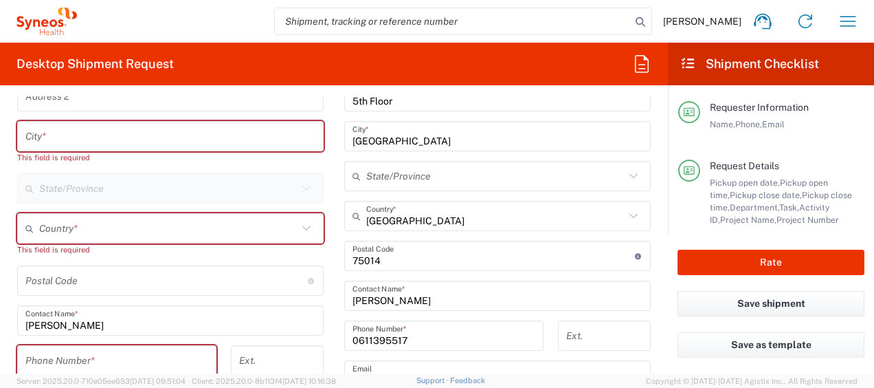
scroll to position [784, 0]
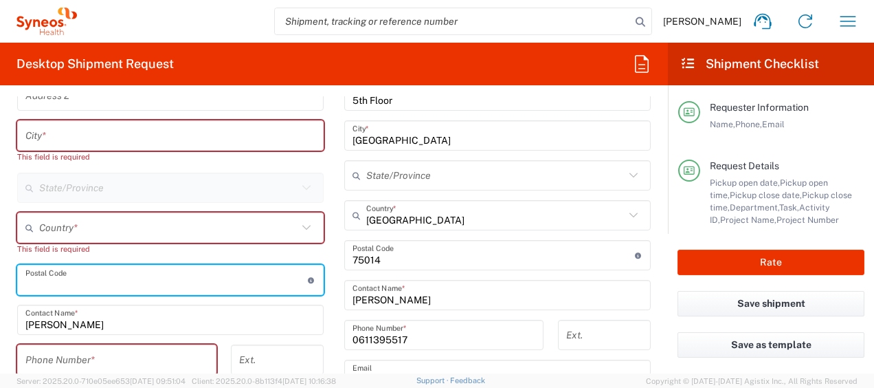
click at [71, 278] on input "undefined" at bounding box center [166, 280] width 283 height 24
paste input "06 23 53 72 70"
type input "06 23 53 72 70"
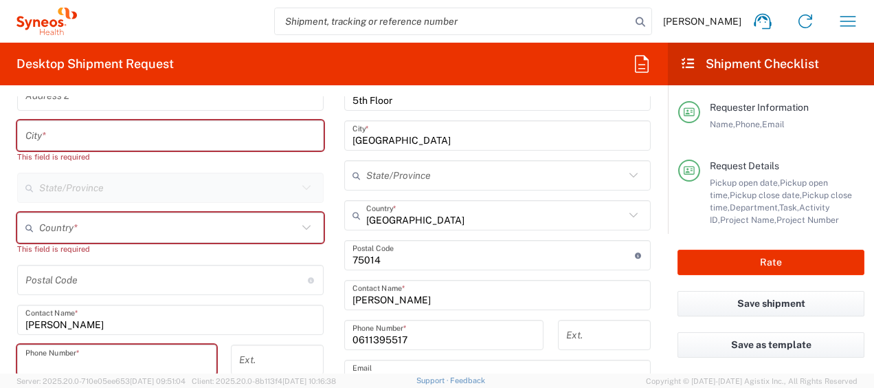
click at [45, 355] on input "tel" at bounding box center [116, 360] width 183 height 24
paste input "06 23 53 72 70"
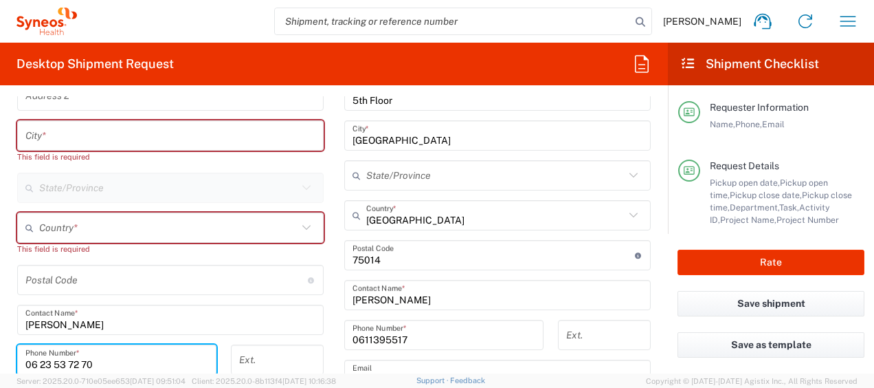
type input "06 23 53 72 70"
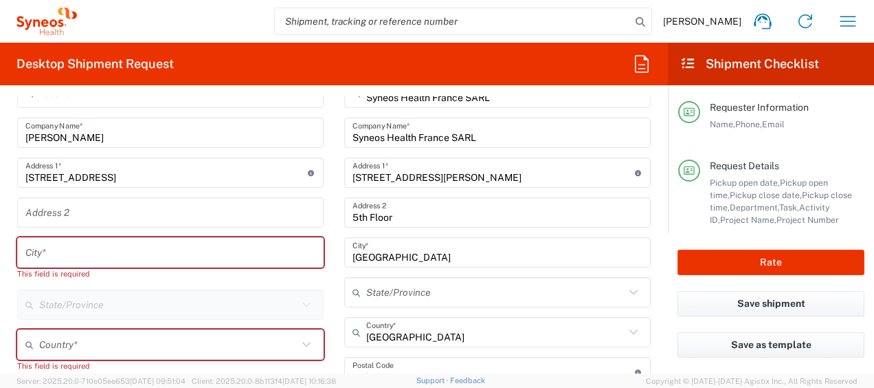
scroll to position [663, 0]
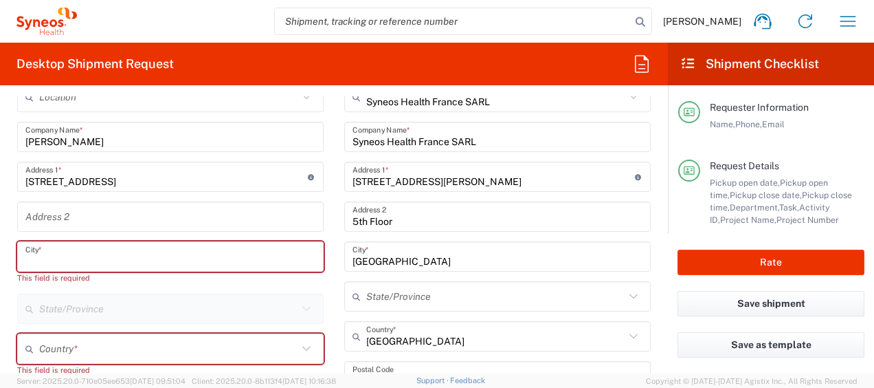
click at [52, 250] on input "text" at bounding box center [170, 257] width 290 height 24
paste input "94500"
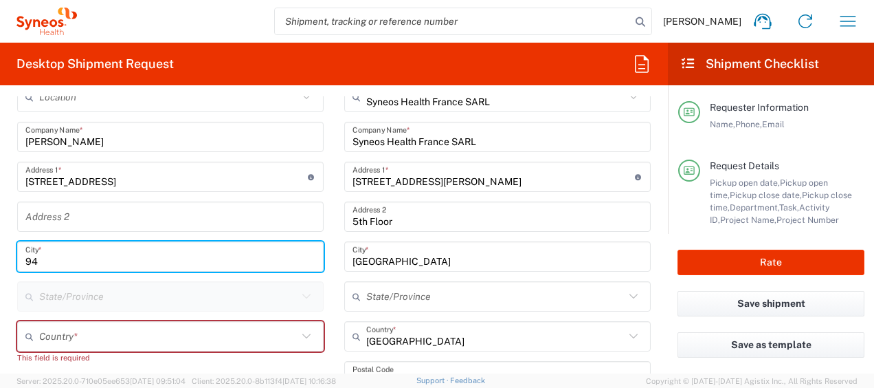
type input "9"
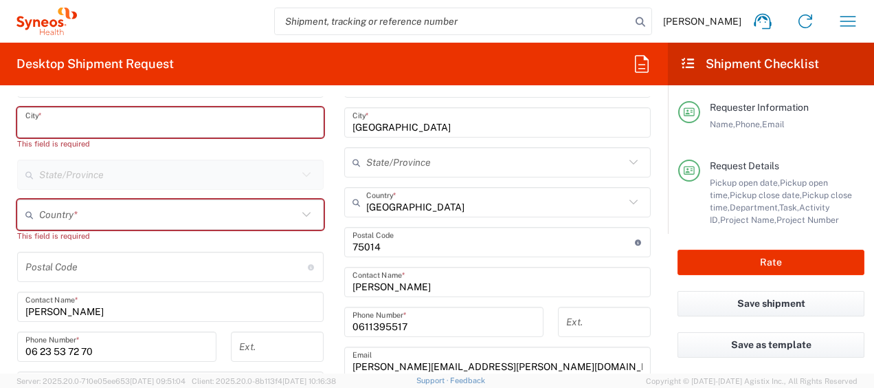
scroll to position [798, 0]
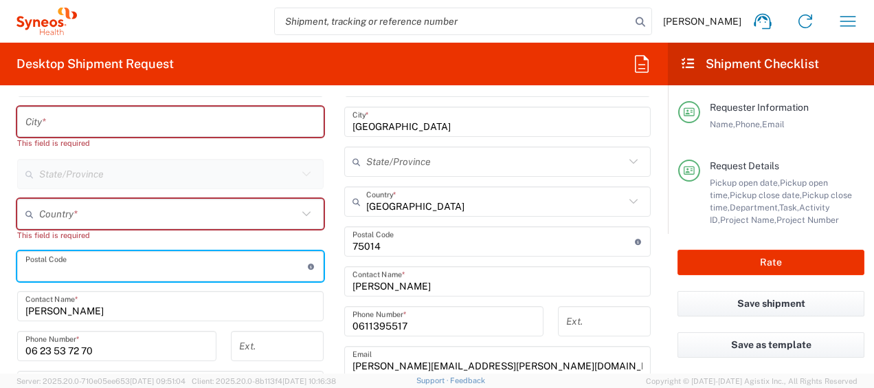
click at [54, 263] on input "undefined" at bounding box center [166, 266] width 283 height 24
paste input "94500"
type input "94500"
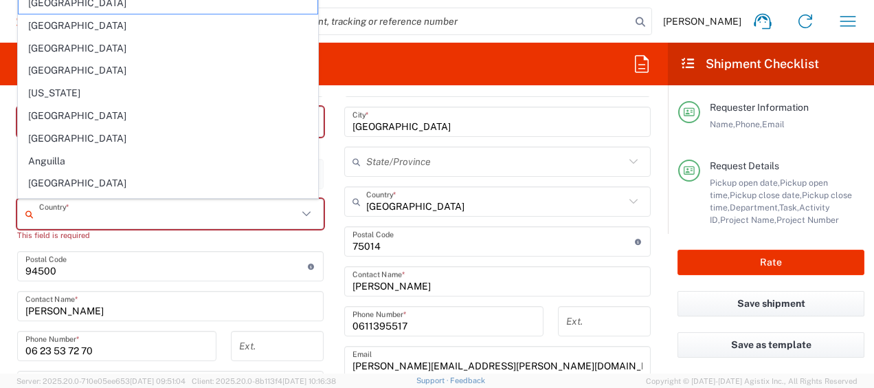
click at [85, 205] on input "text" at bounding box center [168, 214] width 258 height 24
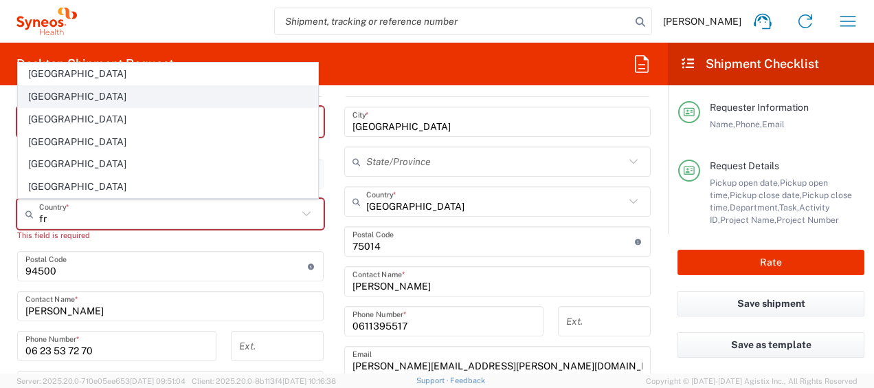
click at [41, 97] on span "[GEOGRAPHIC_DATA]" at bounding box center [168, 96] width 299 height 21
type input "[GEOGRAPHIC_DATA]"
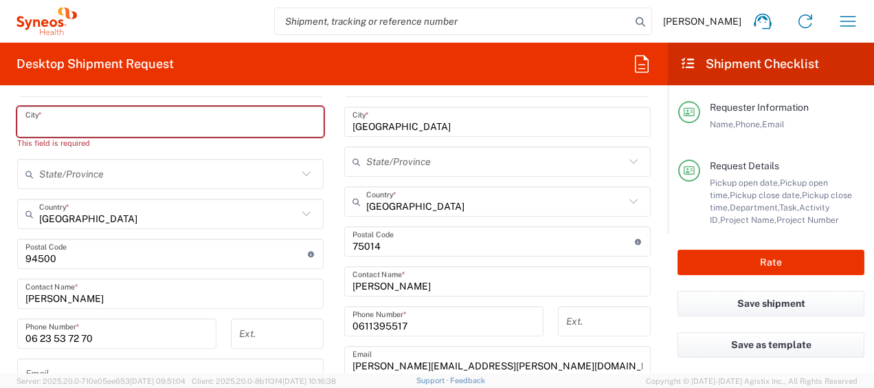
click at [54, 128] on input "text" at bounding box center [170, 122] width 290 height 24
paste input "[PERSON_NAME][GEOGRAPHIC_DATA]"
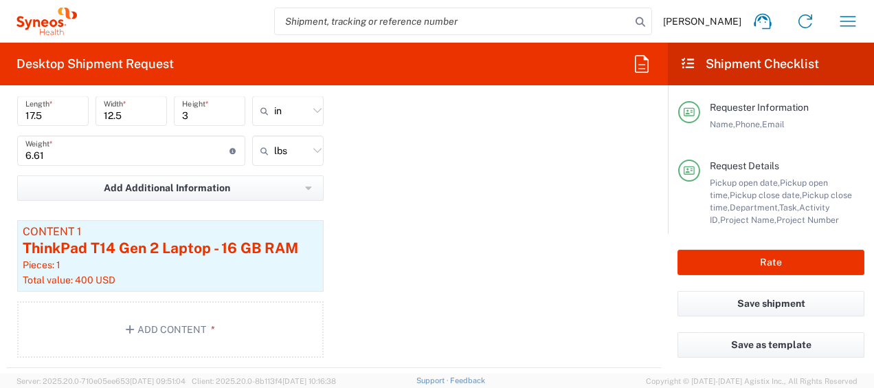
scroll to position [1497, 0]
type input "[PERSON_NAME][GEOGRAPHIC_DATA]"
click at [274, 115] on input "text" at bounding box center [291, 110] width 34 height 22
click at [282, 157] on span "cm" at bounding box center [283, 162] width 67 height 21
type input "44.45"
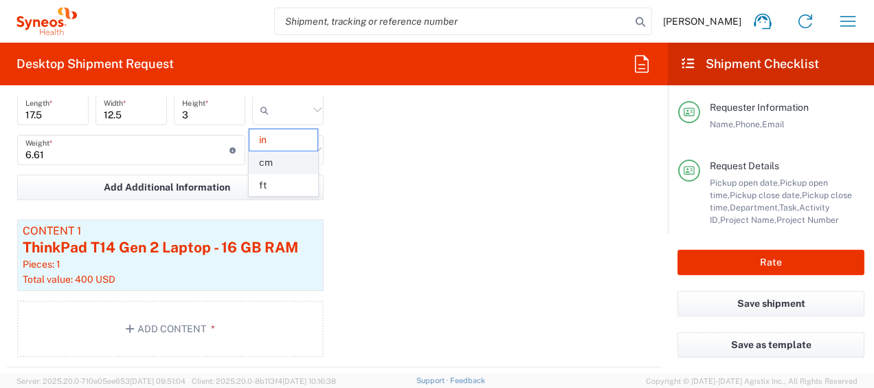
type input "31.75"
type input "7.62"
type input "cm"
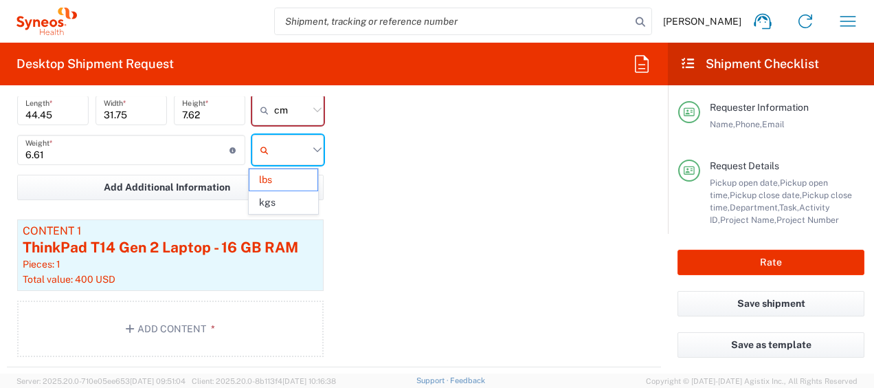
click at [287, 152] on input "text" at bounding box center [291, 150] width 34 height 22
click at [298, 201] on span "kgs" at bounding box center [283, 202] width 67 height 21
type input "3"
type input "kgs"
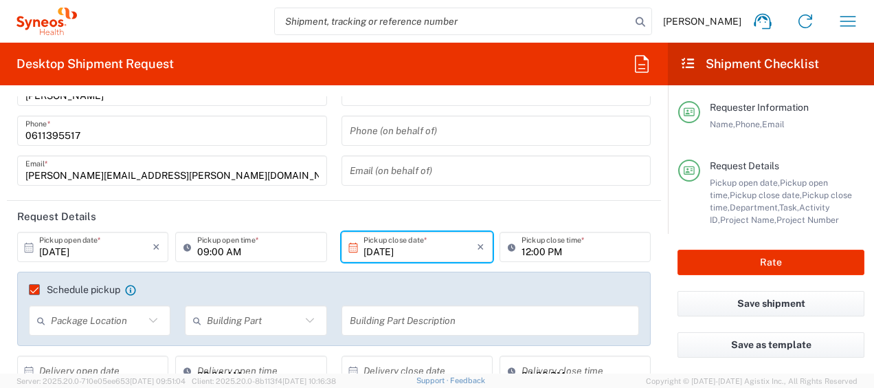
scroll to position [51, 0]
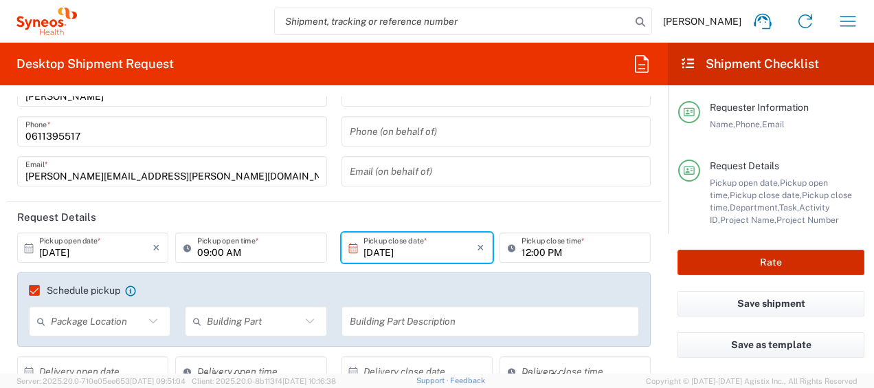
click at [791, 254] on button "Rate" at bounding box center [771, 262] width 187 height 25
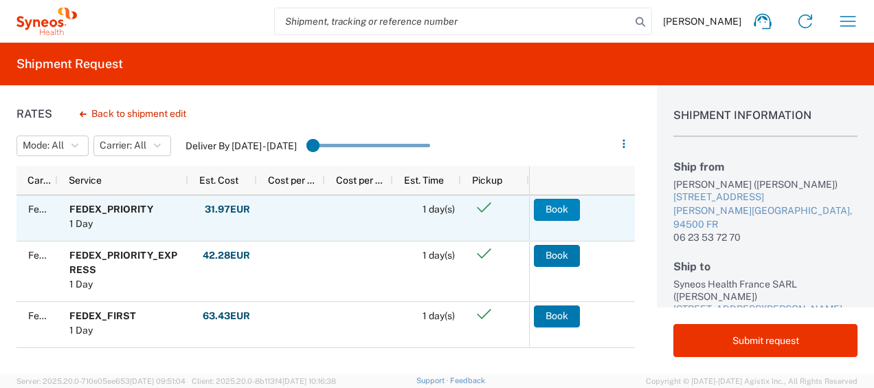
click at [555, 214] on button "Book" at bounding box center [557, 210] width 46 height 22
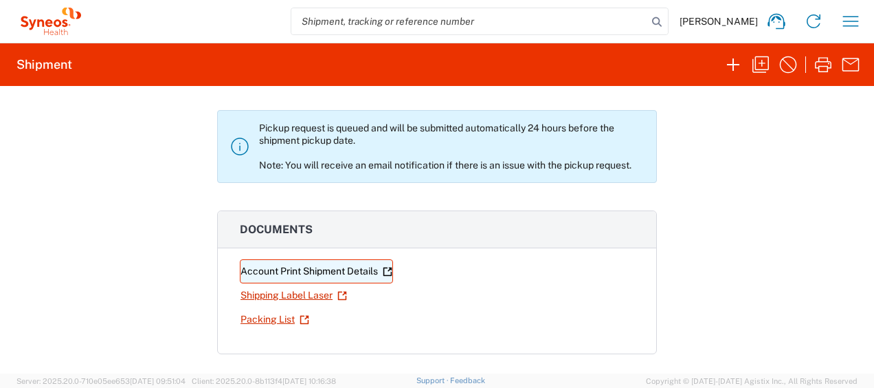
scroll to position [69, 0]
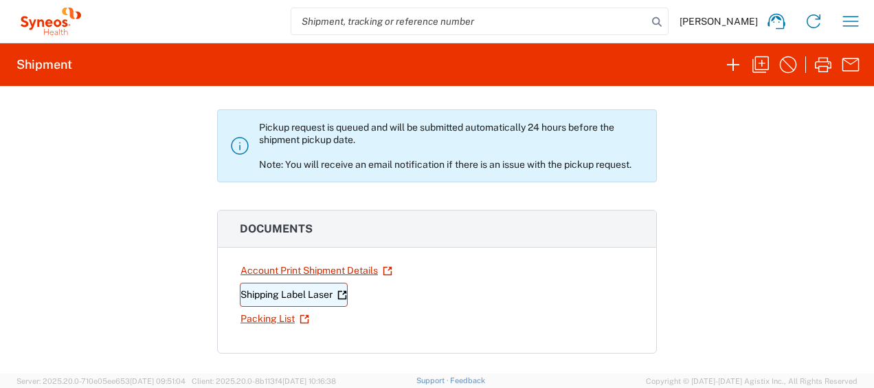
click at [294, 293] on link "Shipping Label Laser" at bounding box center [294, 295] width 108 height 24
